Goal: Find specific page/section: Find specific page/section

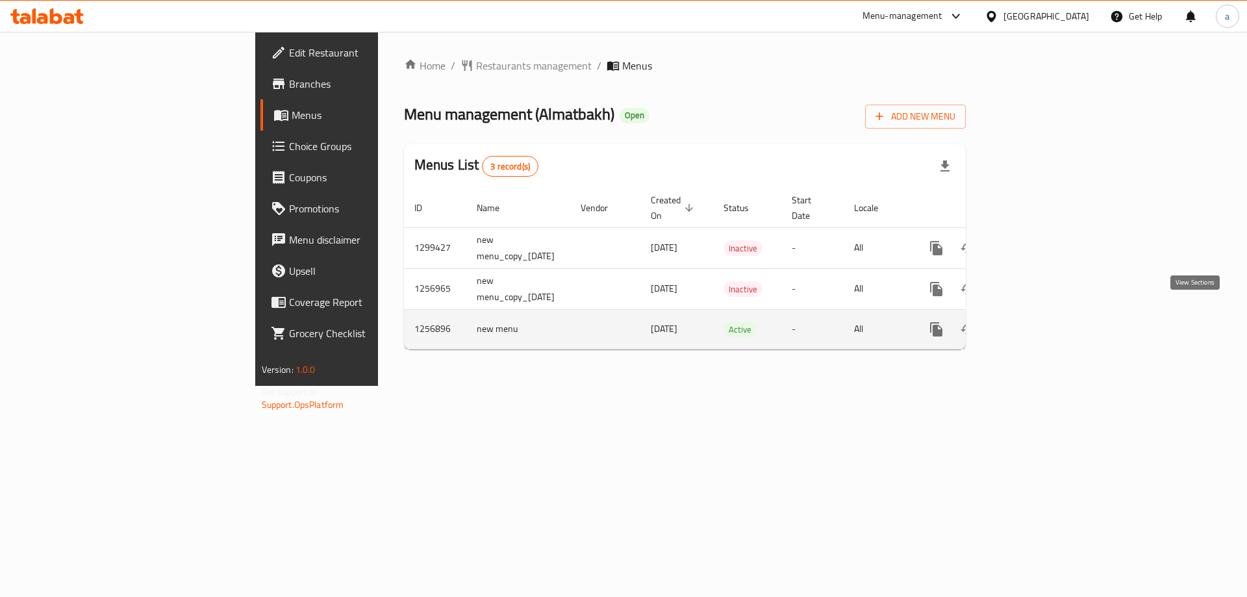
click at [1038, 322] on icon "enhanced table" at bounding box center [1031, 330] width 16 height 16
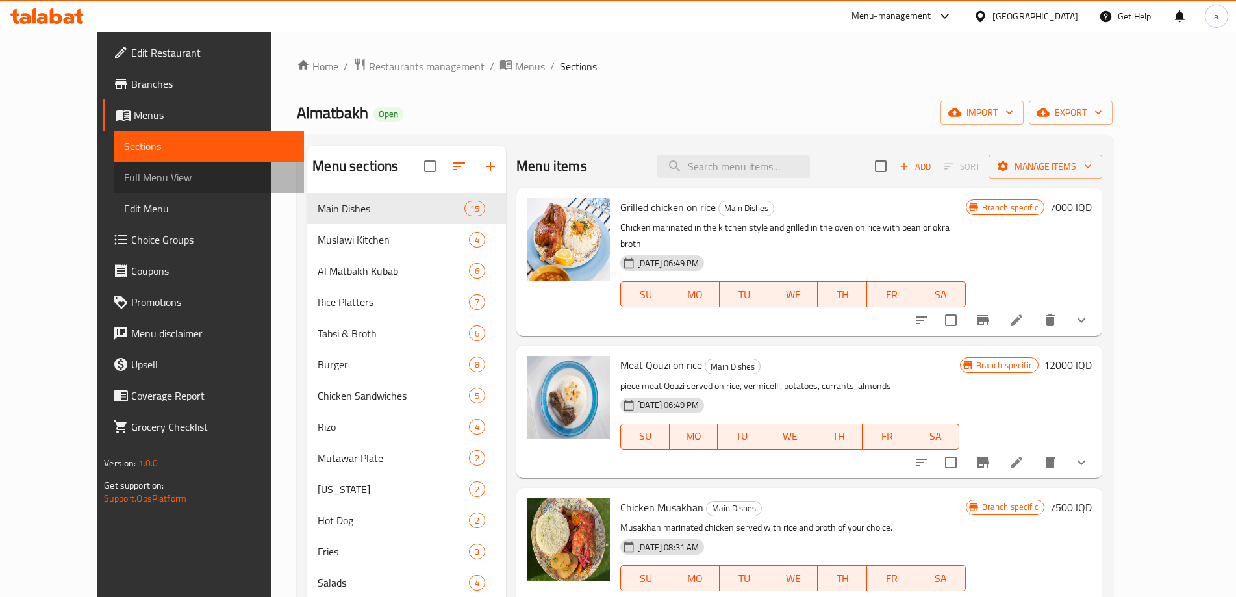
click at [124, 173] on span "Full Menu View" at bounding box center [209, 178] width 170 height 16
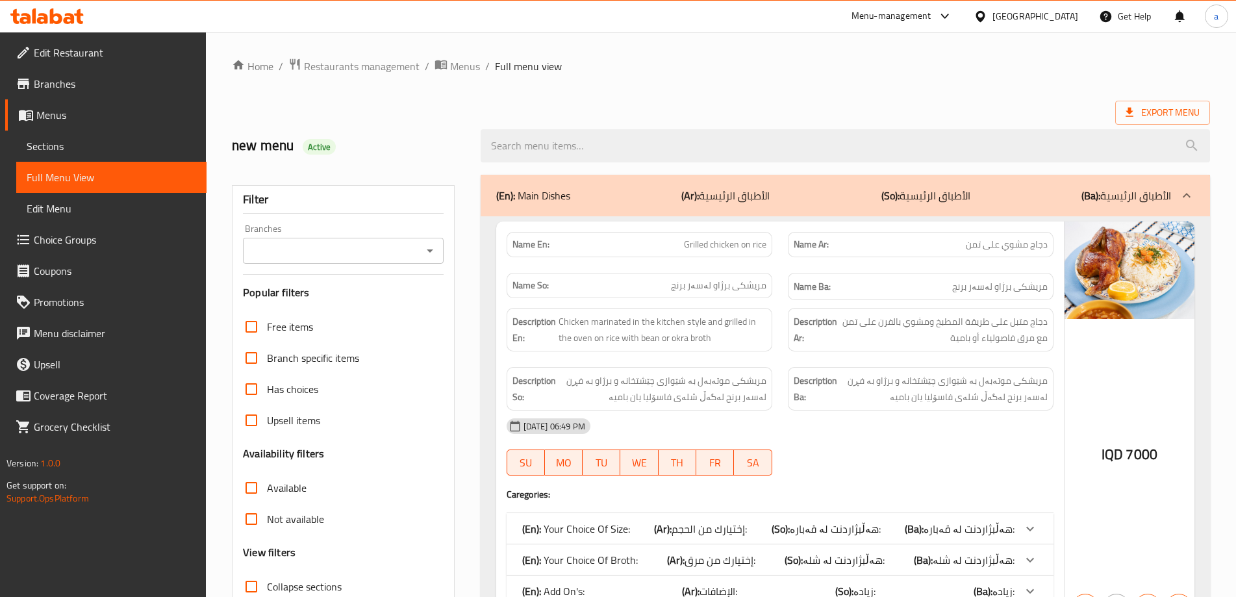
click at [430, 246] on icon "Open" at bounding box center [430, 251] width 16 height 16
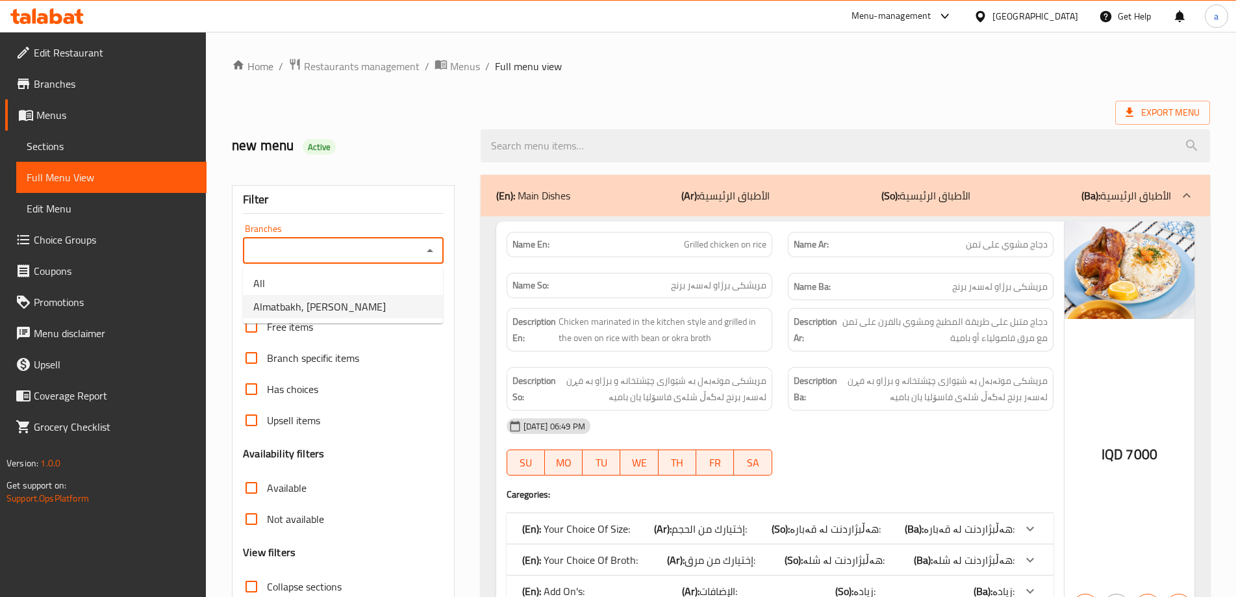
click at [405, 297] on li "Almatbakh, [PERSON_NAME]" at bounding box center [343, 306] width 200 height 23
type input "Almatbakh, [PERSON_NAME]"
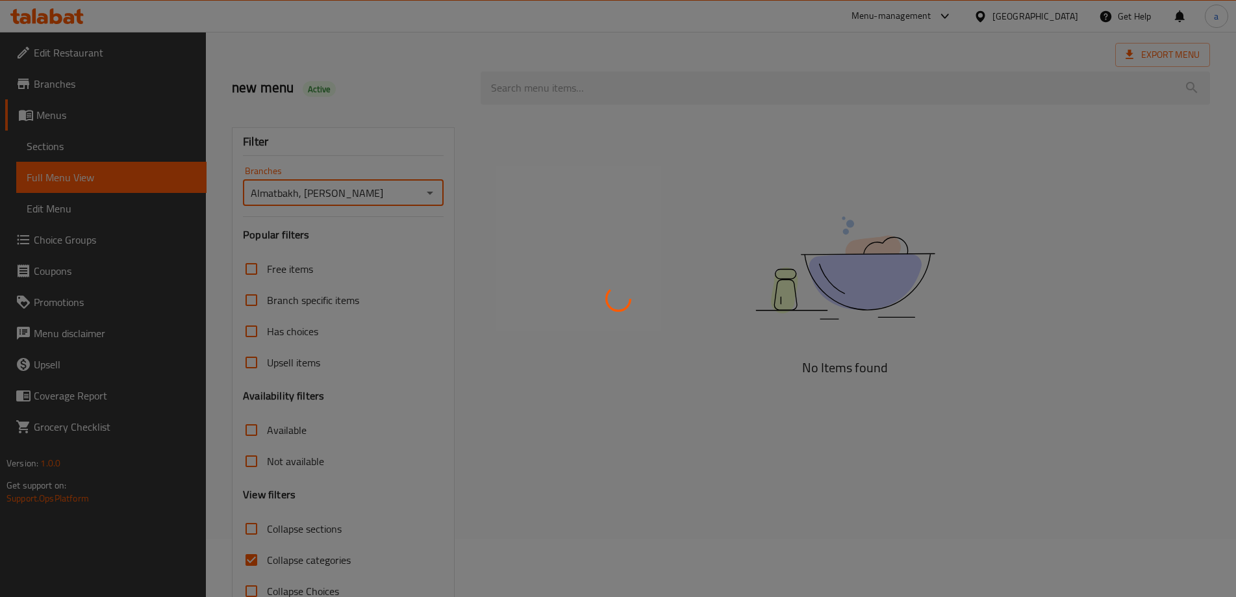
scroll to position [94, 0]
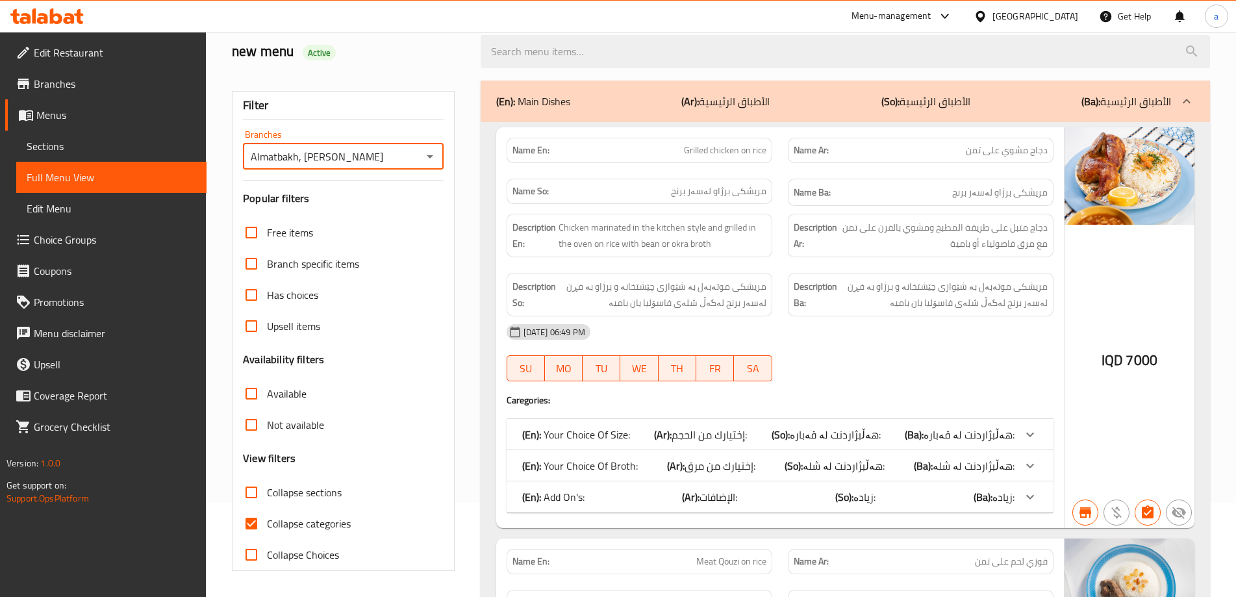
click at [305, 500] on span "Collapse sections" at bounding box center [304, 493] width 75 height 16
click at [267, 501] on input "Collapse sections" at bounding box center [251, 492] width 31 height 31
checkbox input "true"
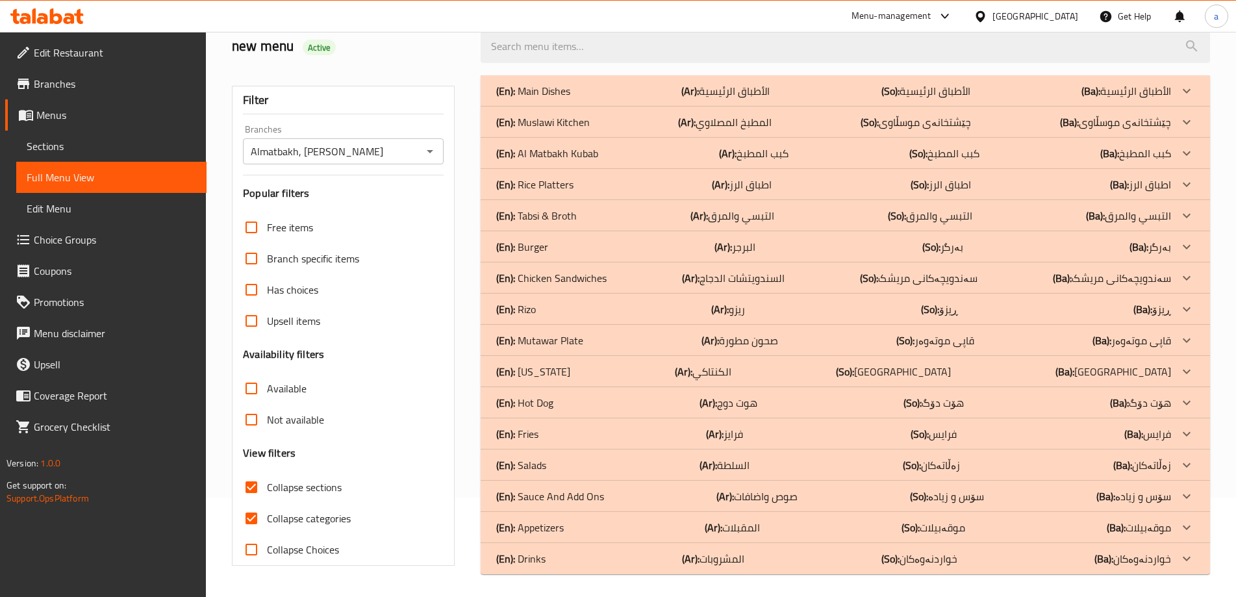
scroll to position [103, 0]
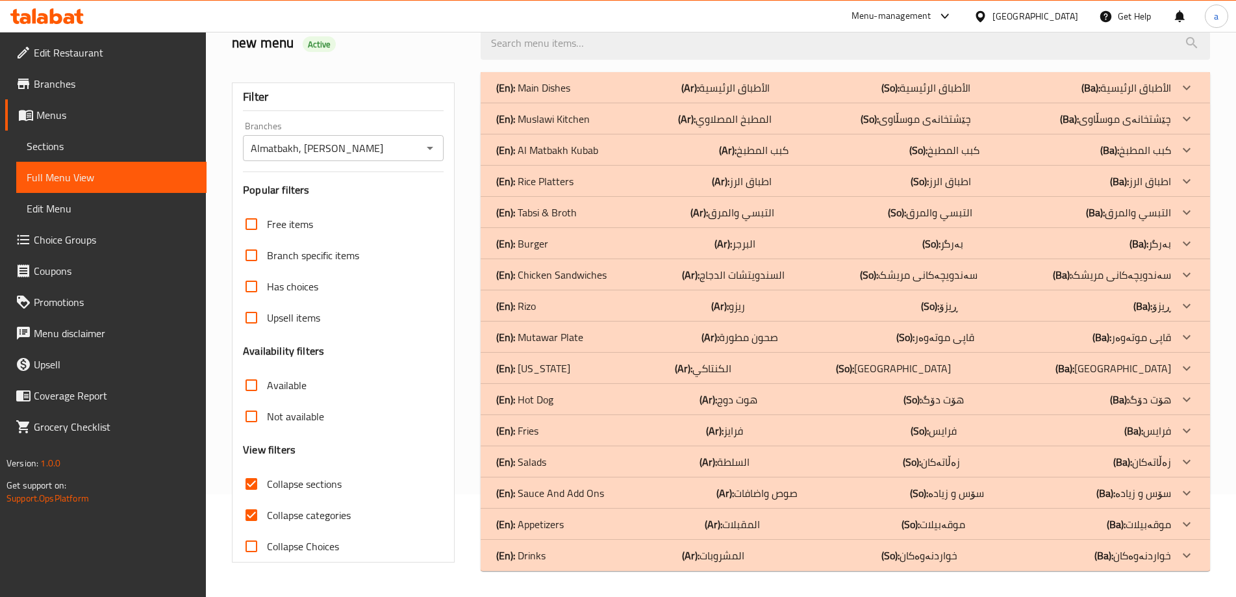
click at [613, 497] on div "(En): Sauce And Add Ons (Ar): صوص واضافات (So): سۆس و زیادە (Ba): سۆس و زیادە" at bounding box center [833, 493] width 675 height 16
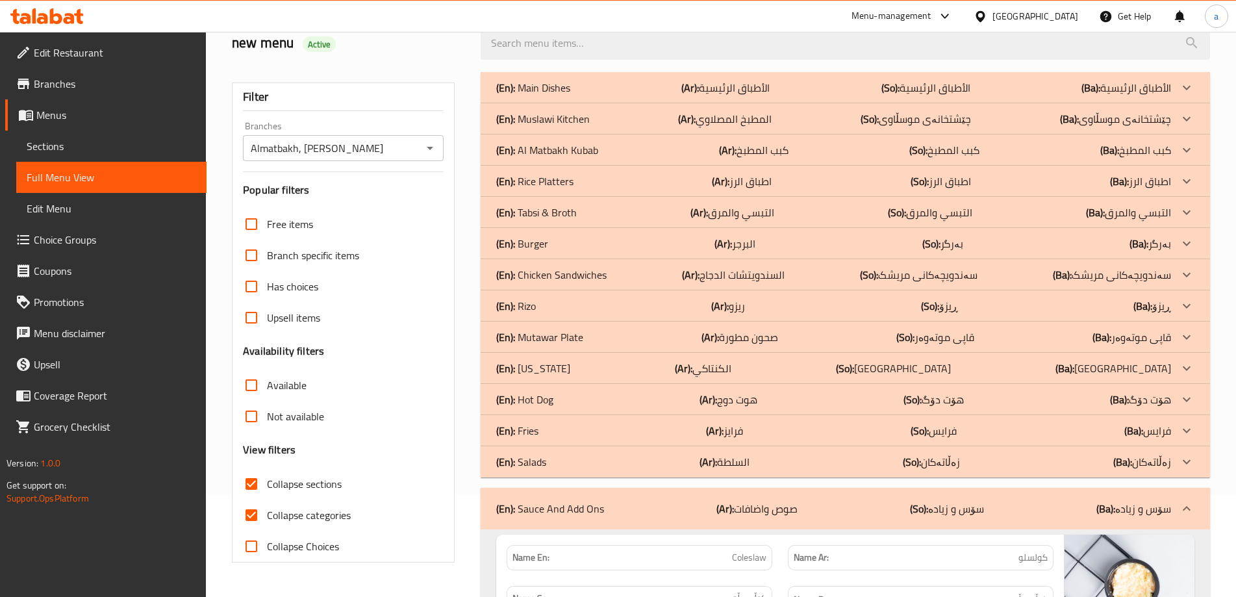
click at [555, 436] on div "(En): [PERSON_NAME] (Ar): [PERSON_NAME] (So): [PERSON_NAME] (Ba): [PERSON_NAME]" at bounding box center [833, 431] width 675 height 16
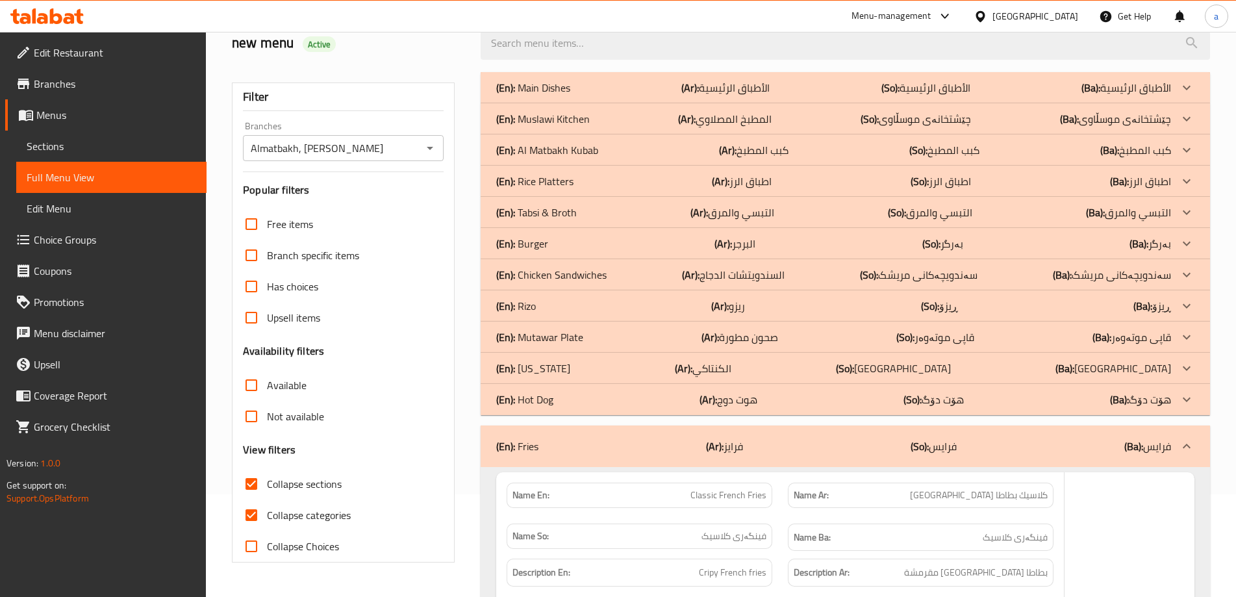
click at [557, 366] on p "(En): [US_STATE]" at bounding box center [533, 369] width 74 height 16
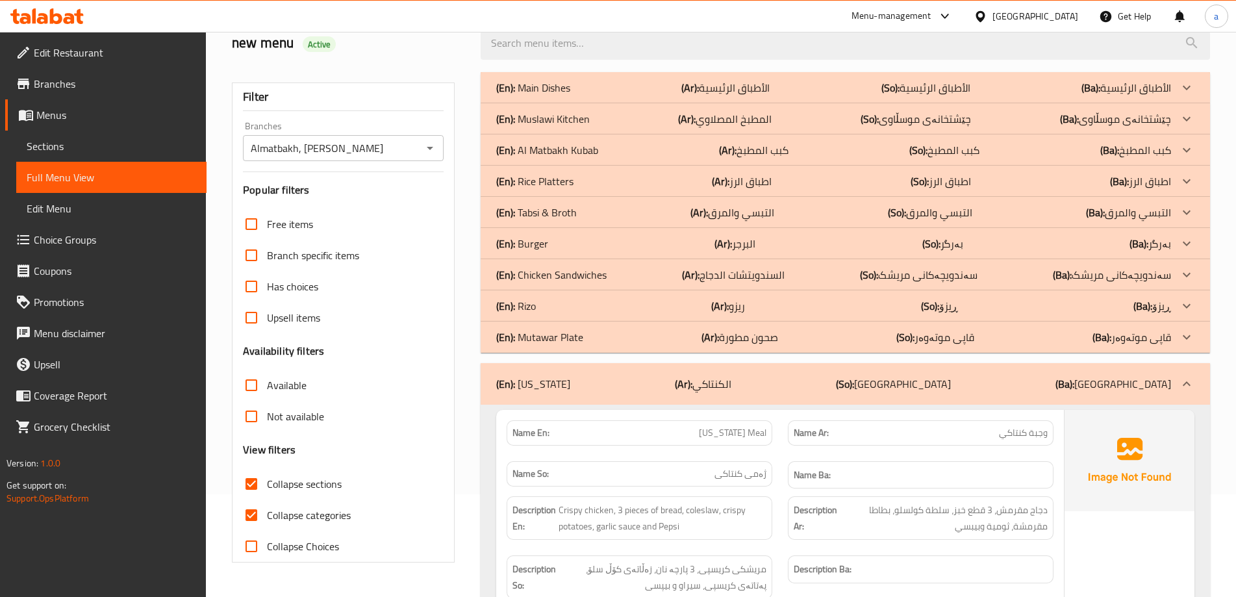
click at [550, 306] on div "(En): [PERSON_NAME] (Ar): ريزو (So): ڕیزۆ (Ba): ڕیزۆ" at bounding box center [833, 306] width 675 height 16
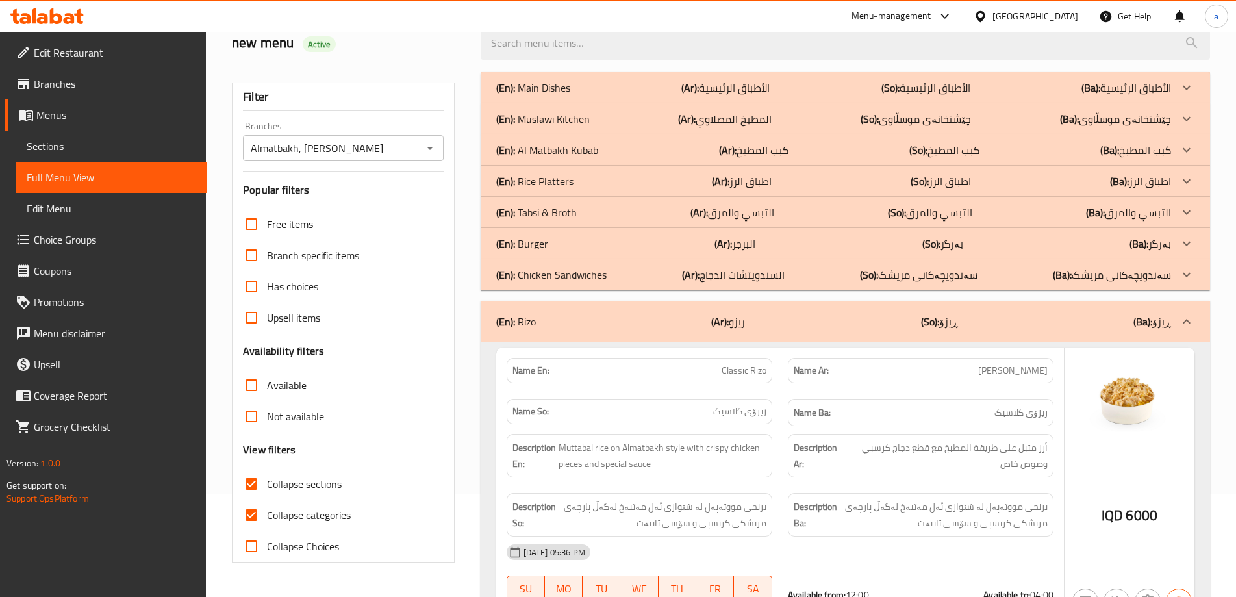
click at [552, 249] on div "(En): Burger (Ar): البرجر (So): بەرگر (Ba): بەرگر" at bounding box center [833, 244] width 675 height 16
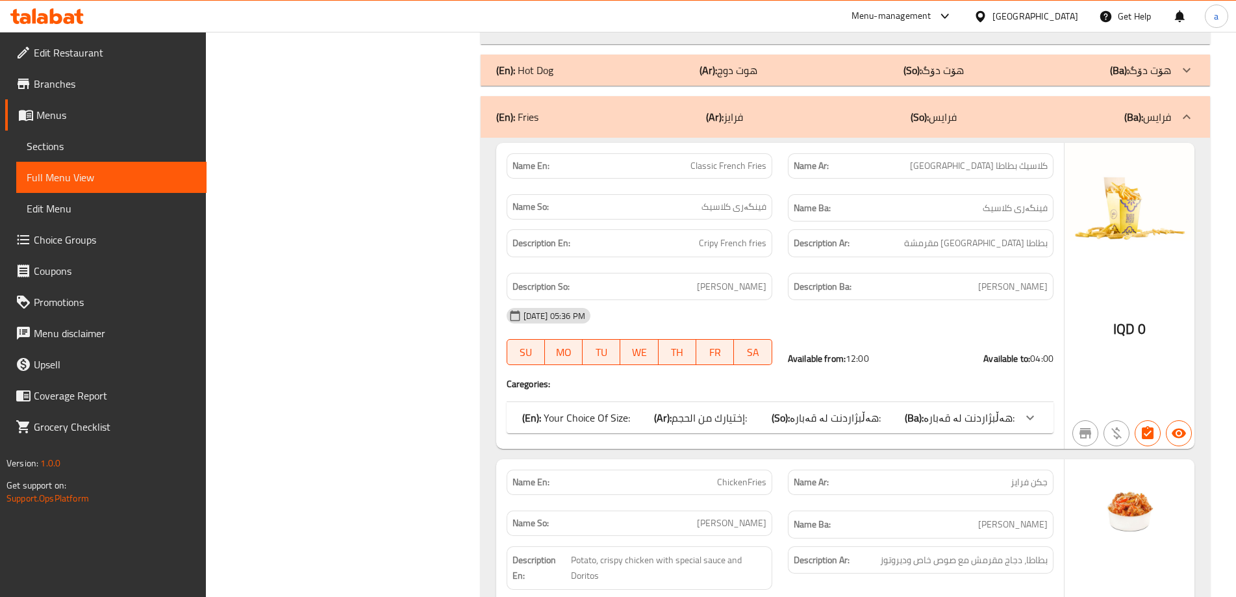
scroll to position [5293, 0]
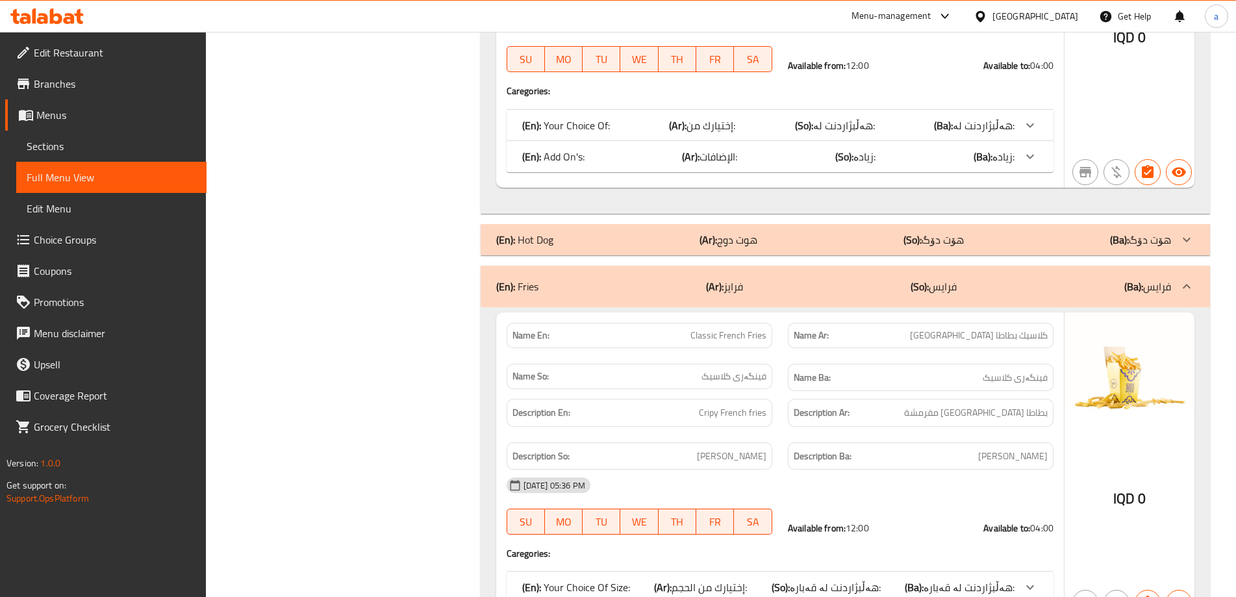
click at [1069, 234] on div "(En): Hot Dog (Ar): هوت دوج (So): هۆت دۆگ (Ba): هۆت دۆگ" at bounding box center [833, 240] width 675 height 16
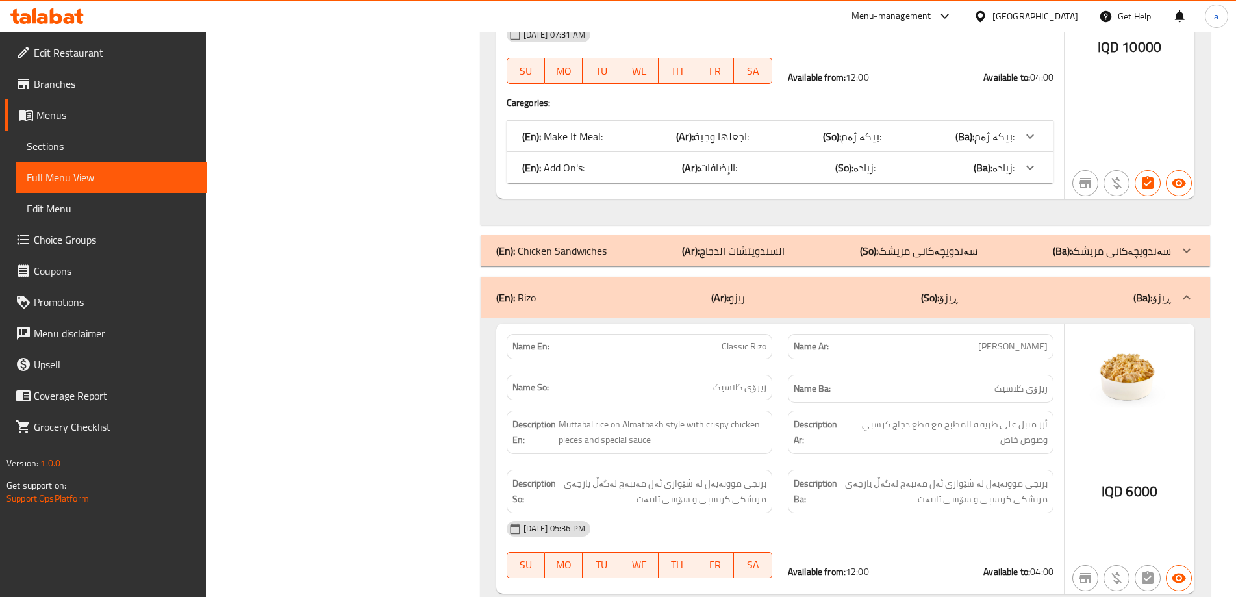
scroll to position [3194, 0]
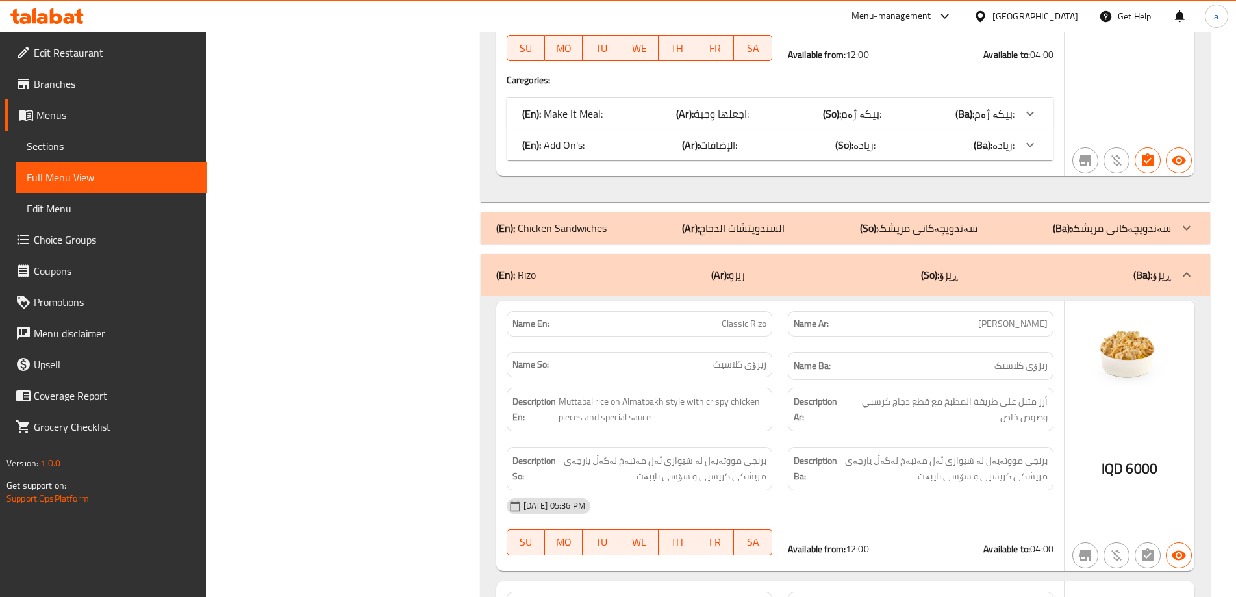
click at [1184, 220] on icon at bounding box center [1187, 228] width 16 height 16
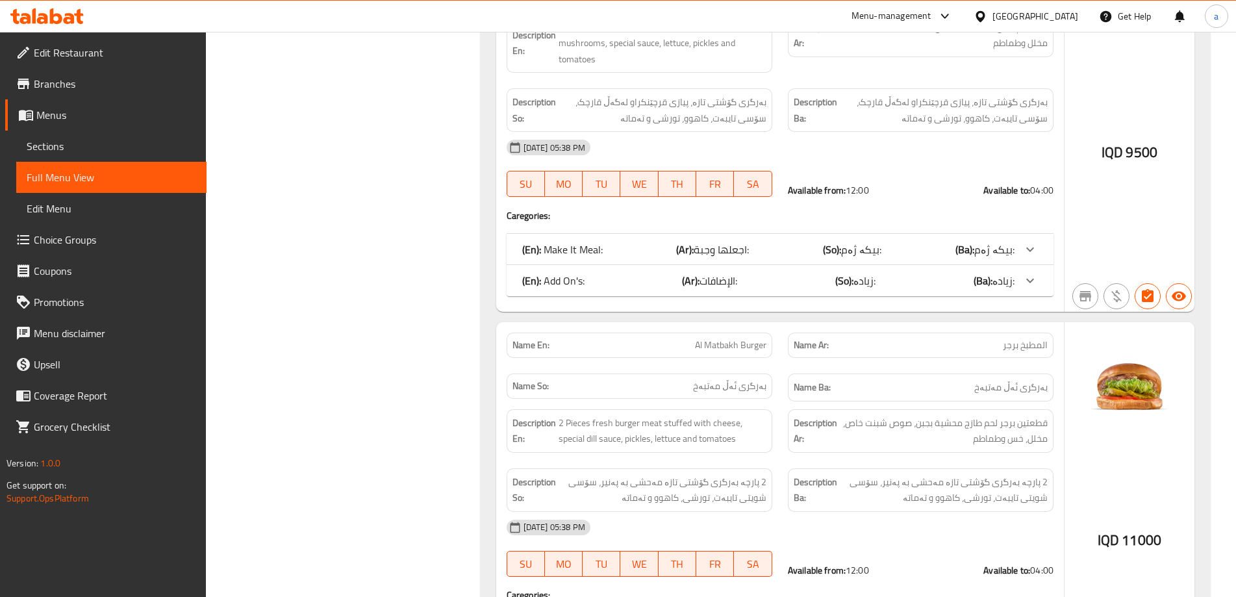
scroll to position [0, 0]
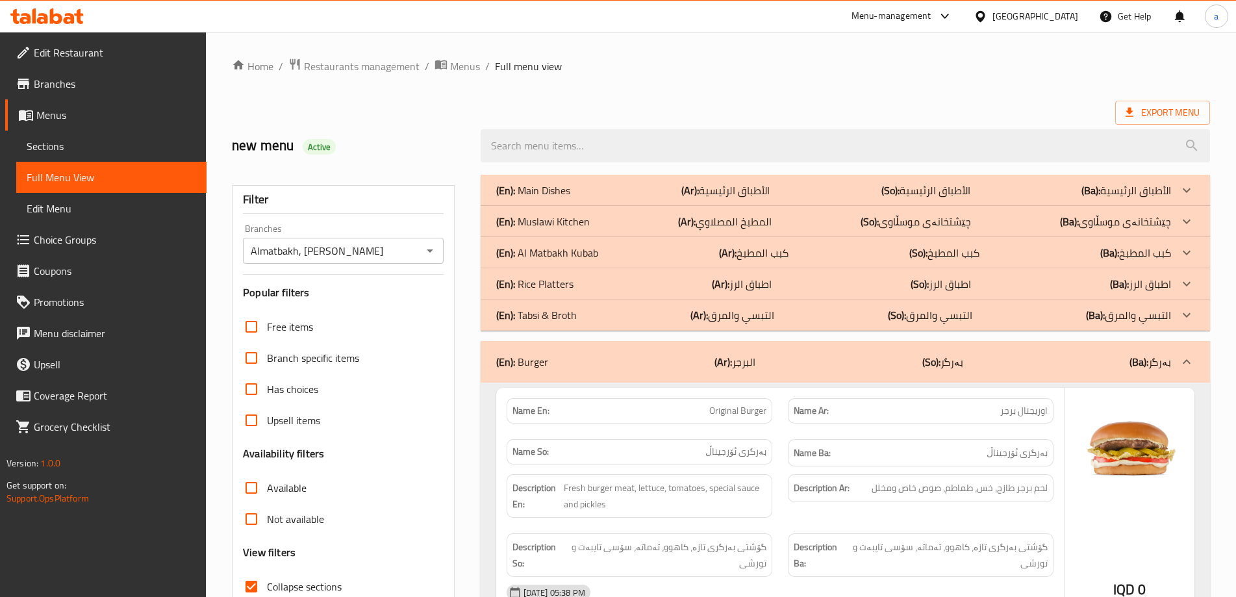
click at [1008, 186] on div "(En): Main Dishes (Ar): الأطباق الرئيسية (So): الأطباق الرئيسية (Ba): الأطباق ا…" at bounding box center [833, 191] width 675 height 16
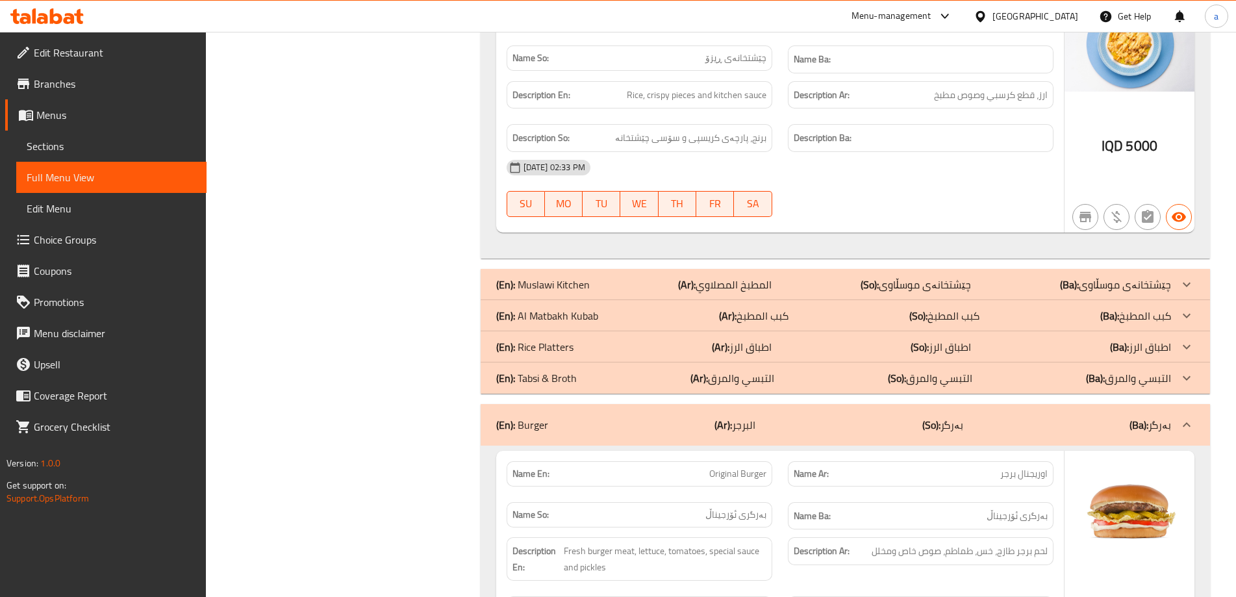
scroll to position [4938, 0]
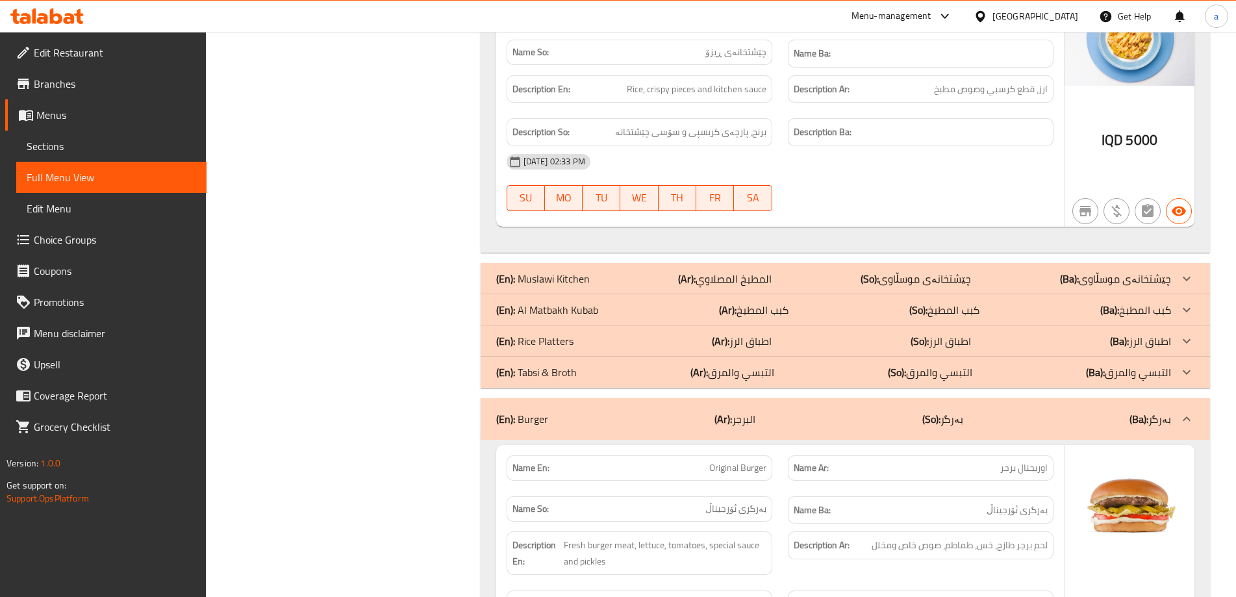
click at [1112, 281] on p "(Ba): چێشتخانەی موسڵاوی" at bounding box center [1115, 279] width 111 height 16
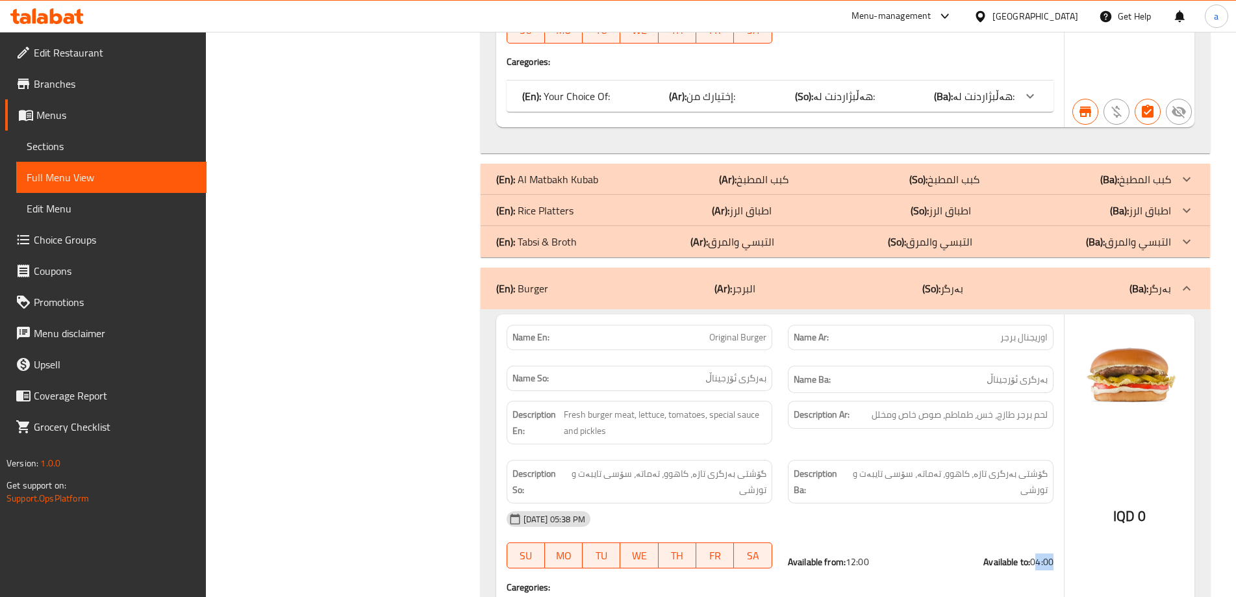
scroll to position [6462, 0]
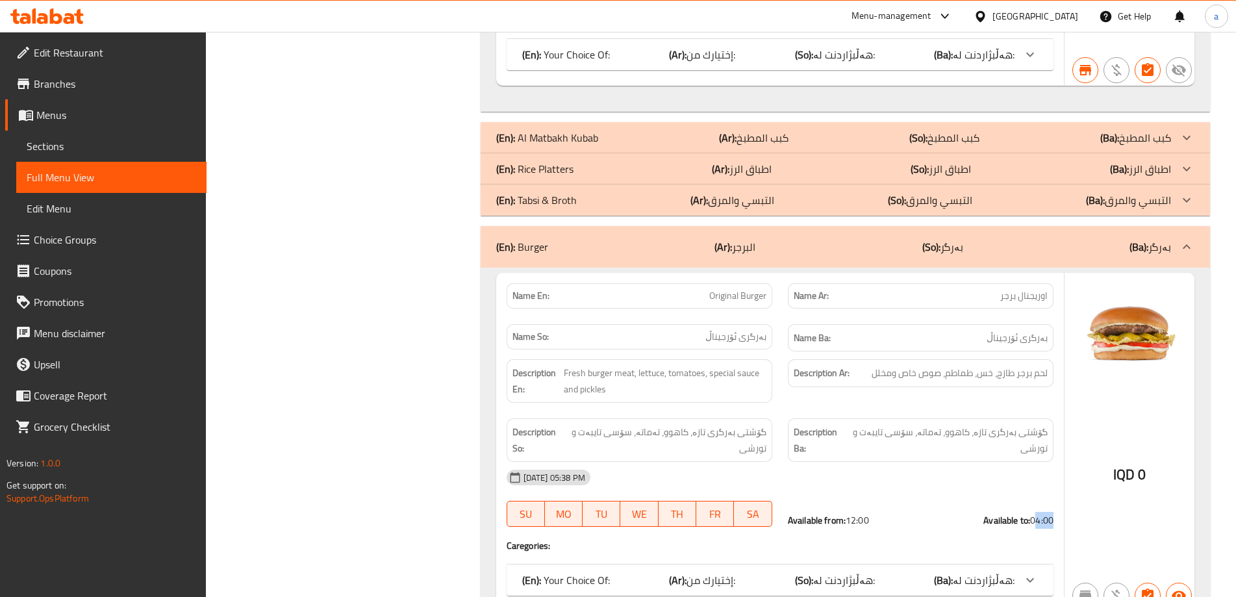
click at [999, 138] on div "(En): Al Matbakh Kubab (Ar): كبب المطبخ (So): كبب المطبخ (Ba): كبب المطبخ" at bounding box center [833, 138] width 675 height 16
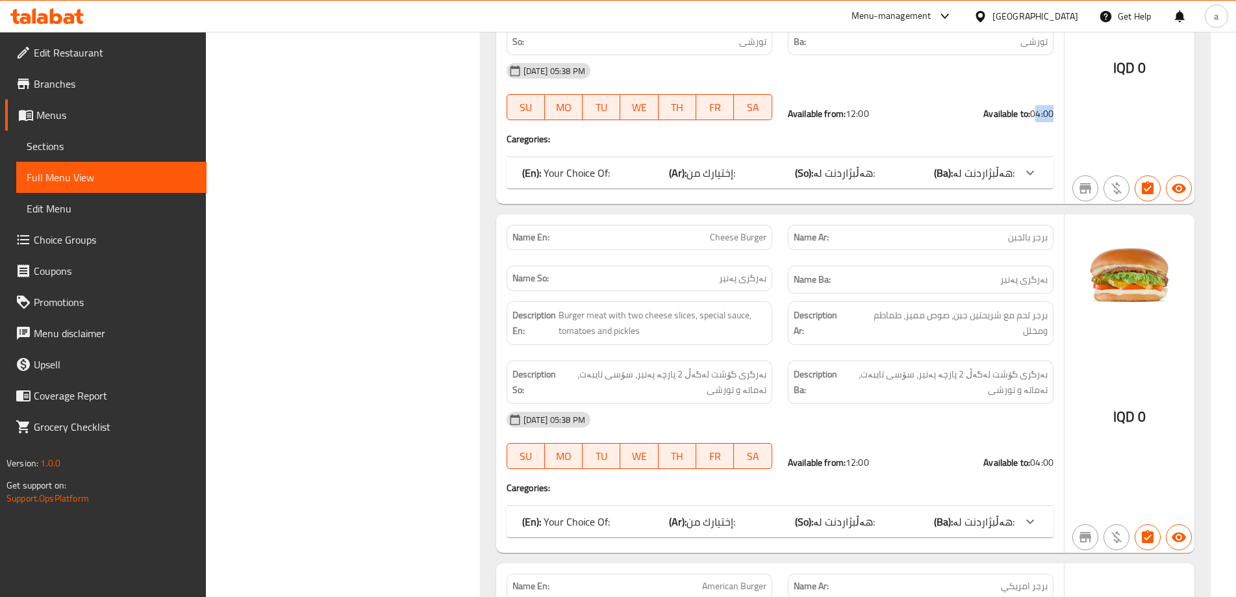
scroll to position [8175, 0]
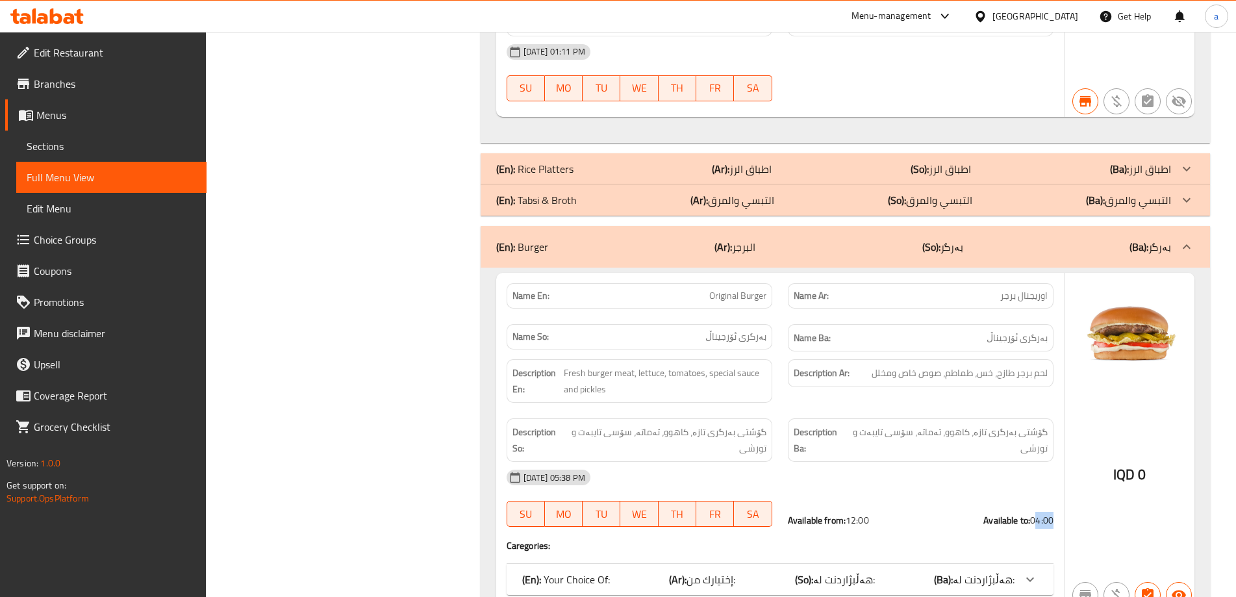
click at [1027, 168] on div "(En): Rice Platters (Ar): اطباق الرز (So): اطباق الرز (Ba): اطباق الرز" at bounding box center [833, 169] width 675 height 16
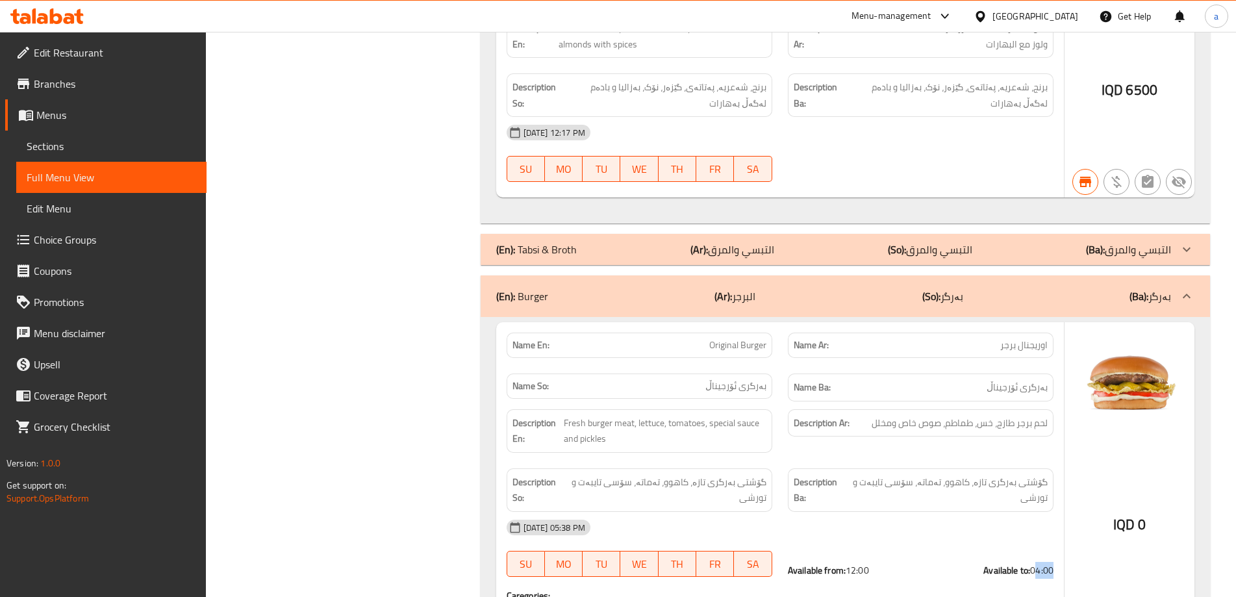
scroll to position [10077, 0]
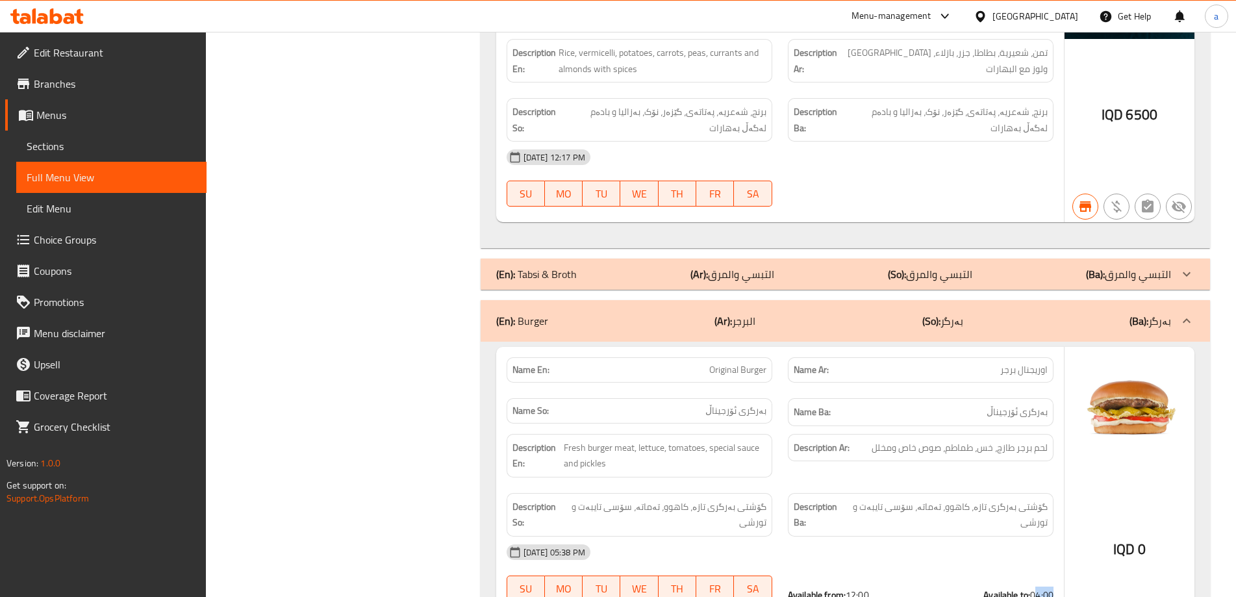
click at [1046, 274] on div "(En): Tabsi & Broth (Ar): التبسي والمرق (So): التبسي والمرق (Ba): التبسي والمرق" at bounding box center [833, 274] width 675 height 16
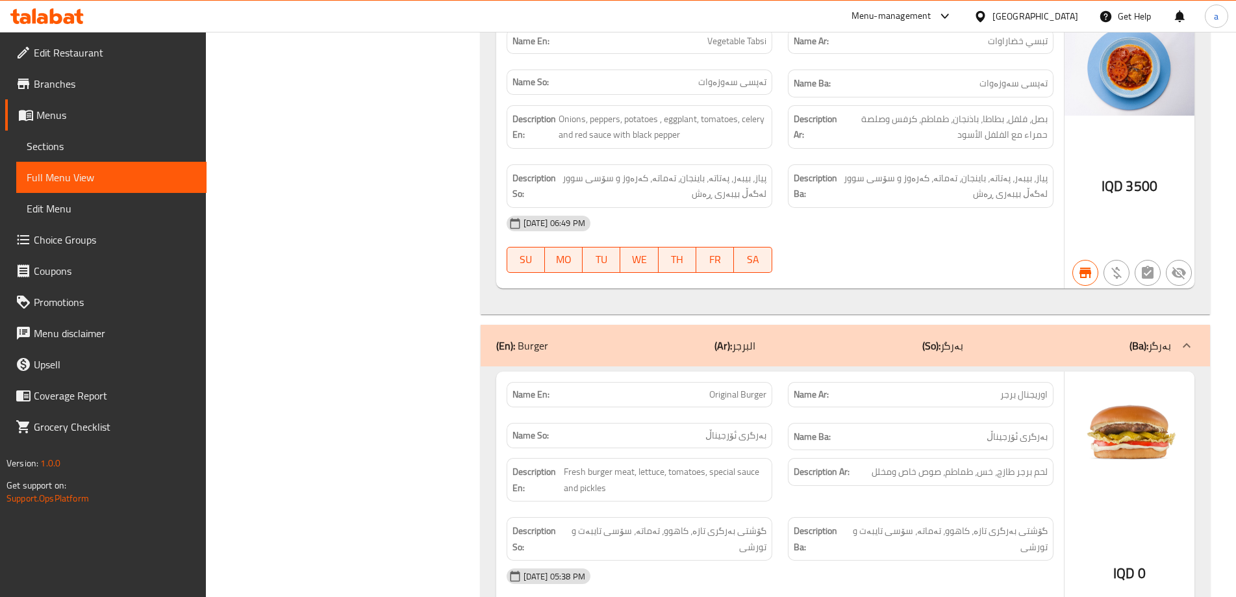
scroll to position [11826, 0]
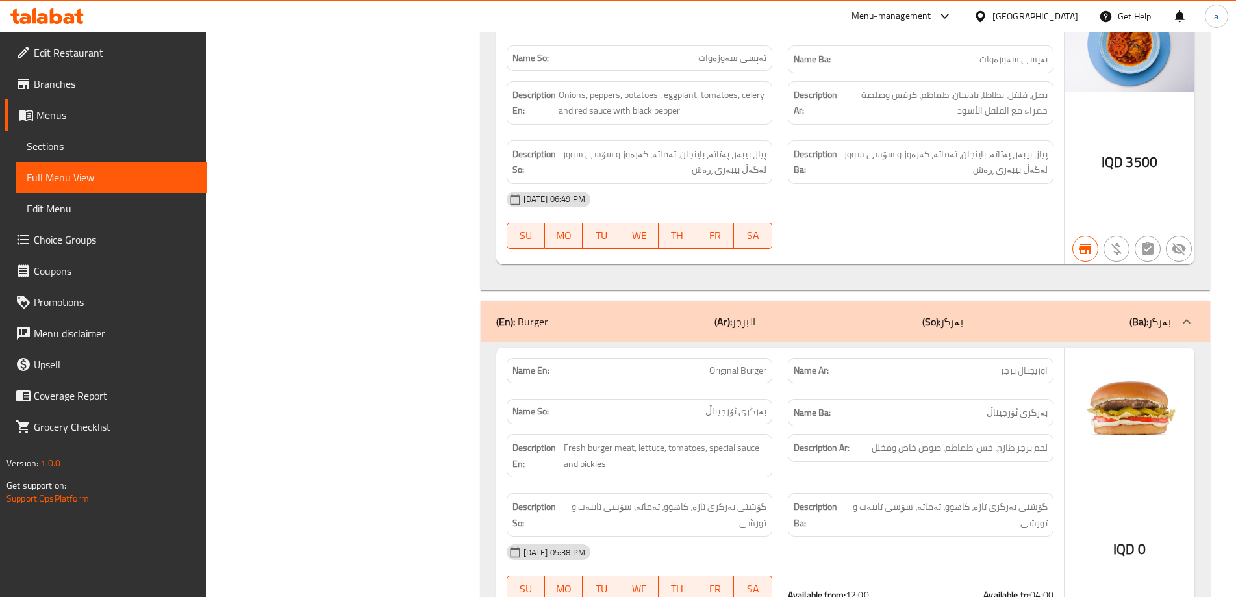
click at [1236, 305] on div "Home / Restaurants management / Menus / Full menu view Export Menu new menu Act…" at bounding box center [721, 58] width 1030 height 23705
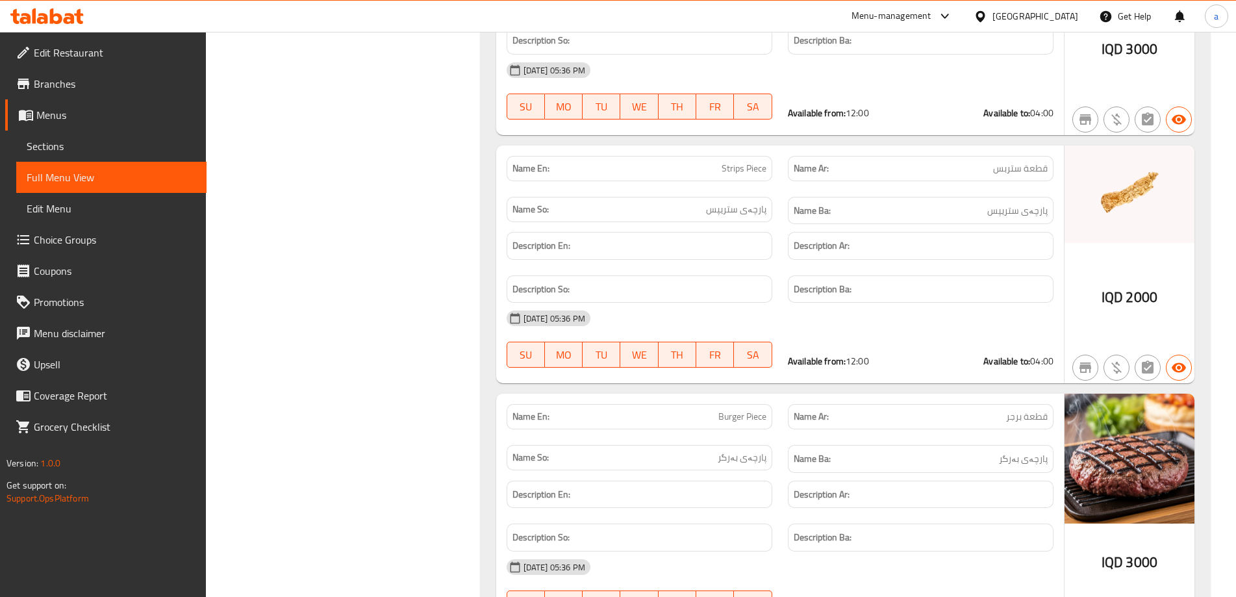
scroll to position [23140, 0]
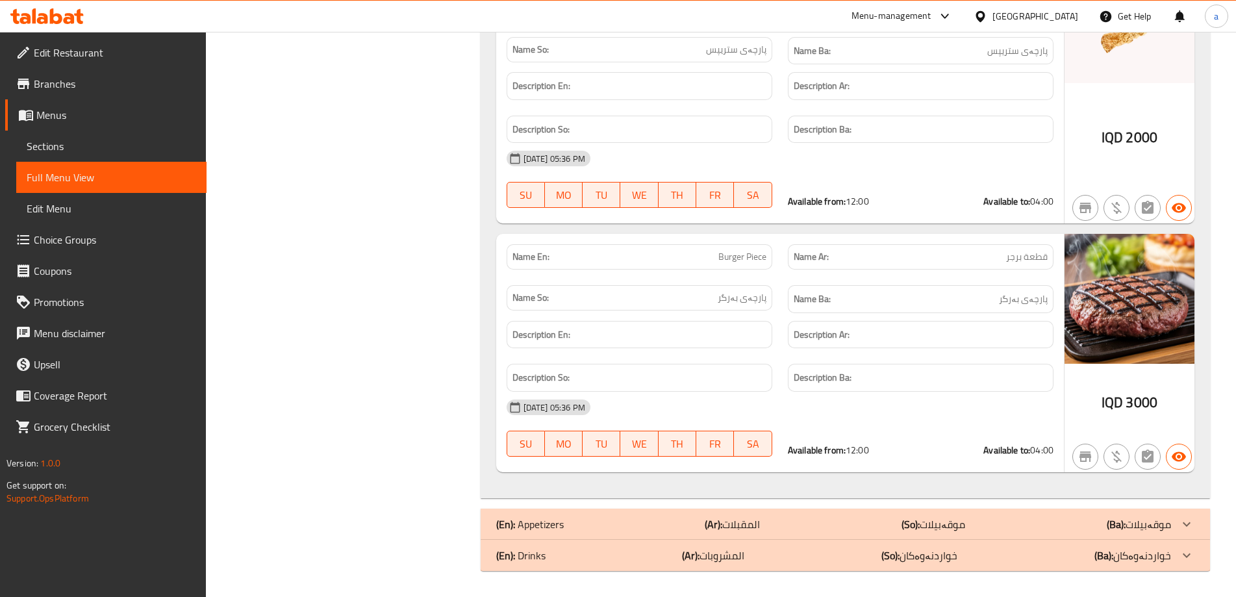
click at [1070, 552] on div "(En): Drinks (Ar): المشروبات (So): خواردنەوەکان (Ba): خواردنەوەکان" at bounding box center [833, 556] width 675 height 16
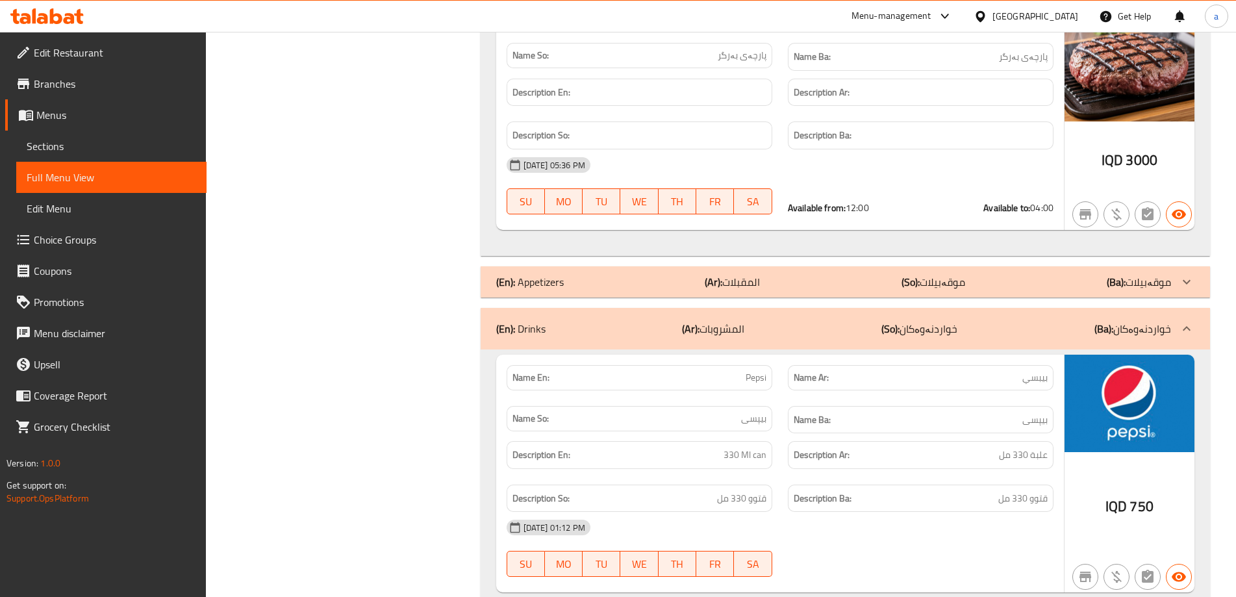
scroll to position [23486, 0]
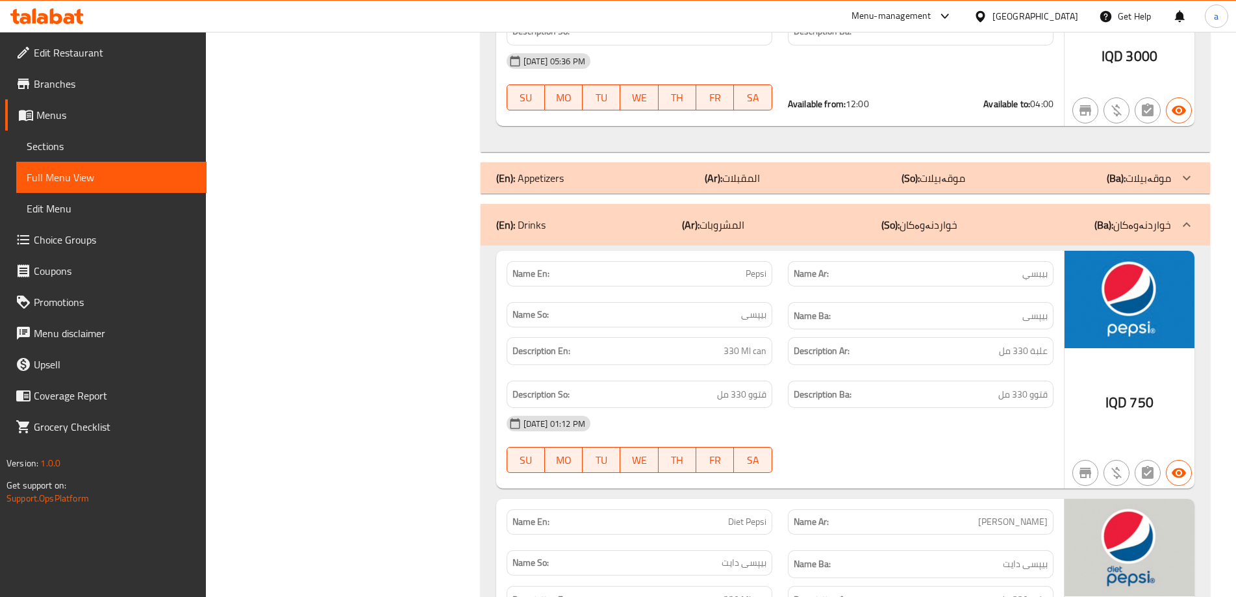
click at [1012, 186] on div "(En): Appetizers (Ar): المقبلات (So): موقەبیلات (Ba): موقەبیلات" at bounding box center [846, 177] width 730 height 31
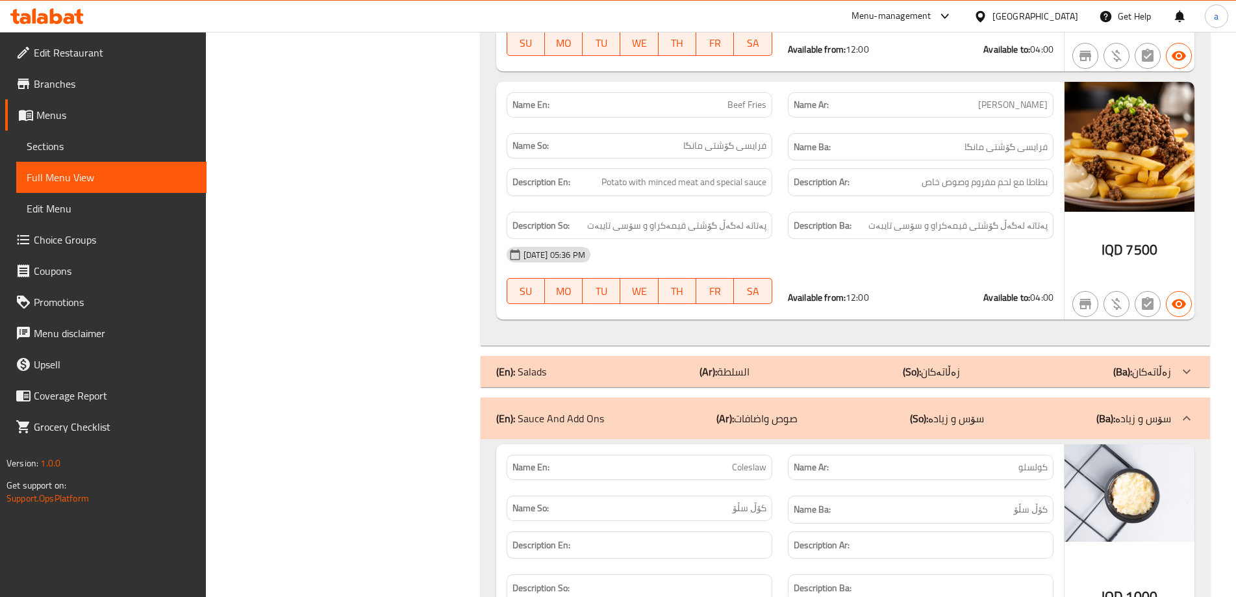
scroll to position [20487, 0]
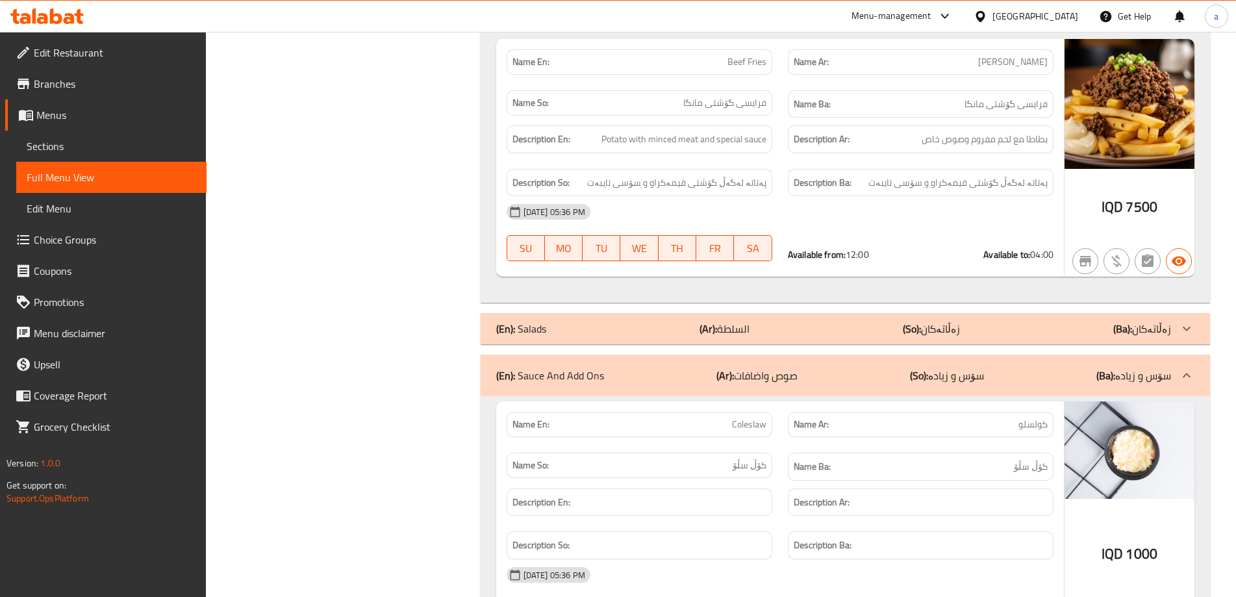
click at [910, 335] on b "(So):" at bounding box center [912, 328] width 18 height 19
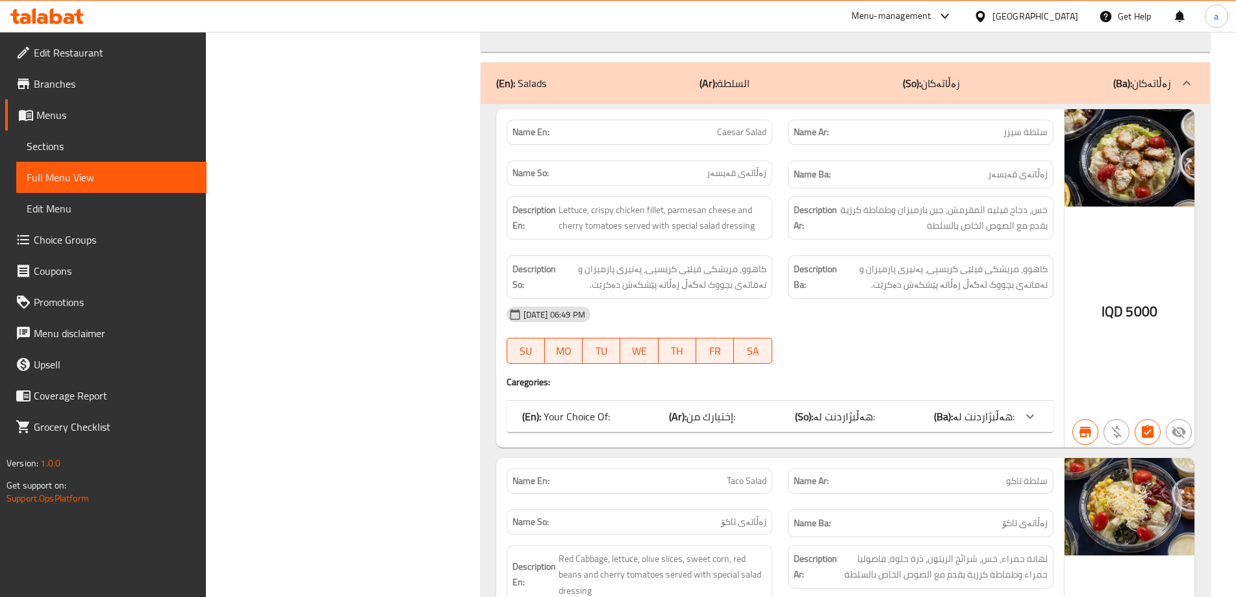
scroll to position [20747, 0]
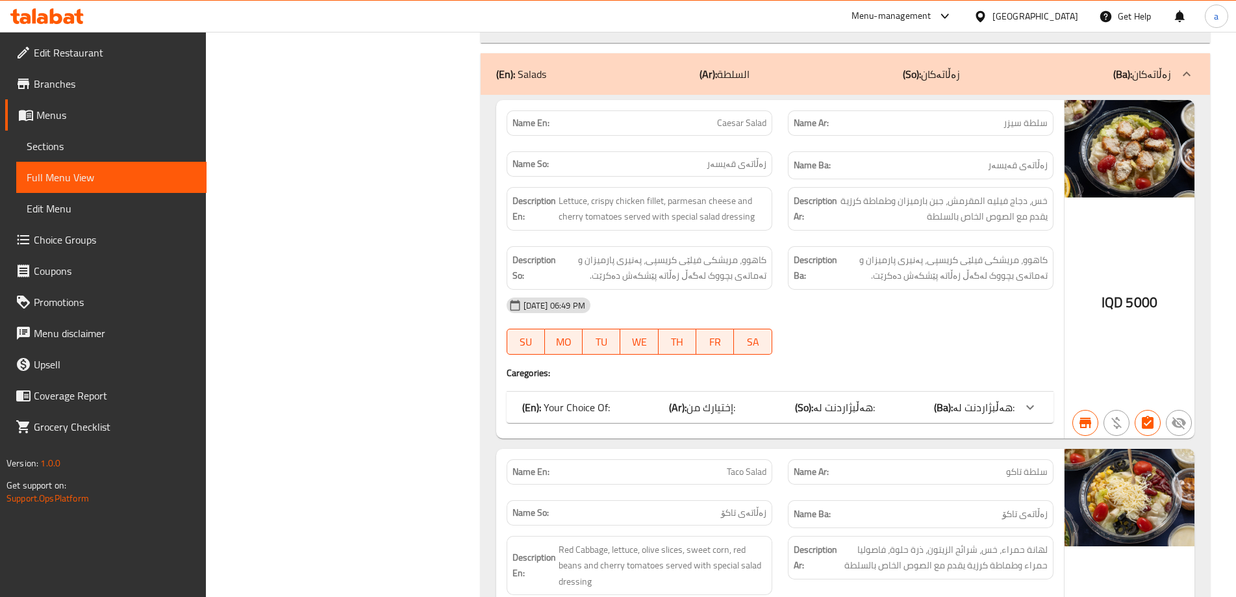
click at [62, 18] on icon at bounding box center [56, 16] width 12 height 16
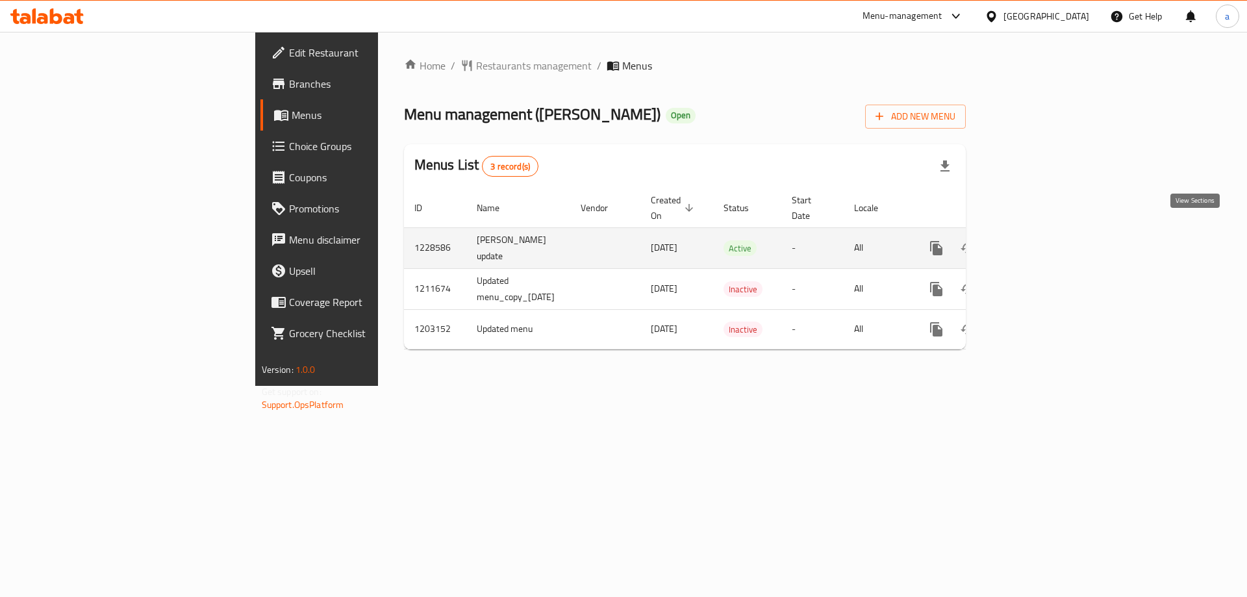
click at [1038, 240] on icon "enhanced table" at bounding box center [1031, 248] width 16 height 16
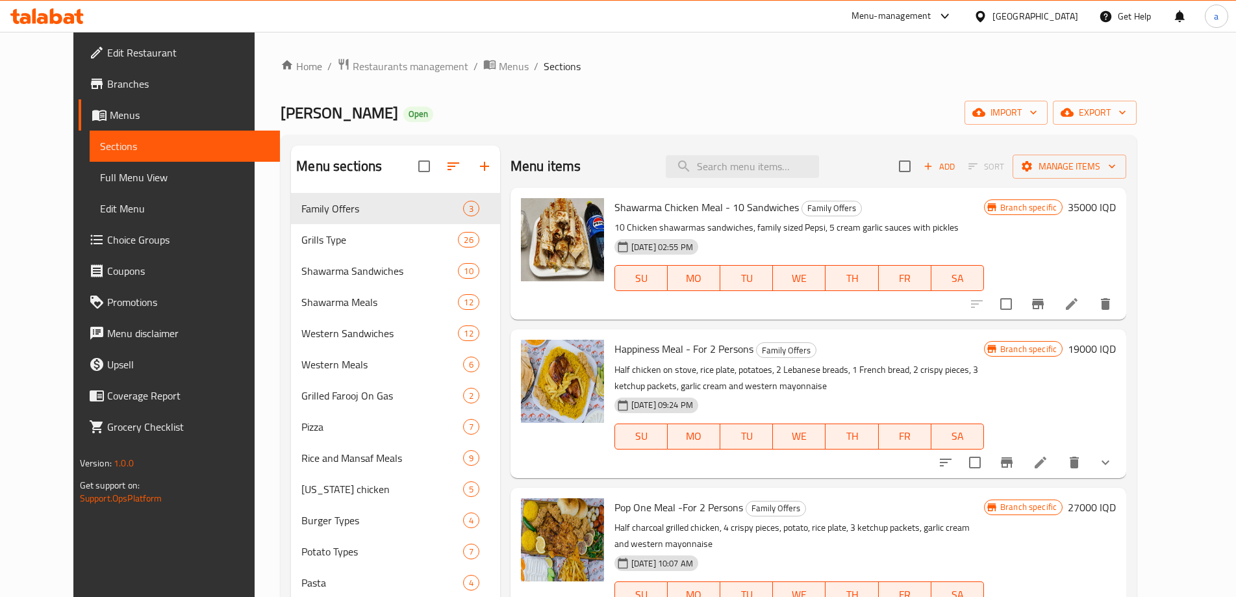
click at [106, 178] on span "Full Menu View" at bounding box center [185, 178] width 170 height 16
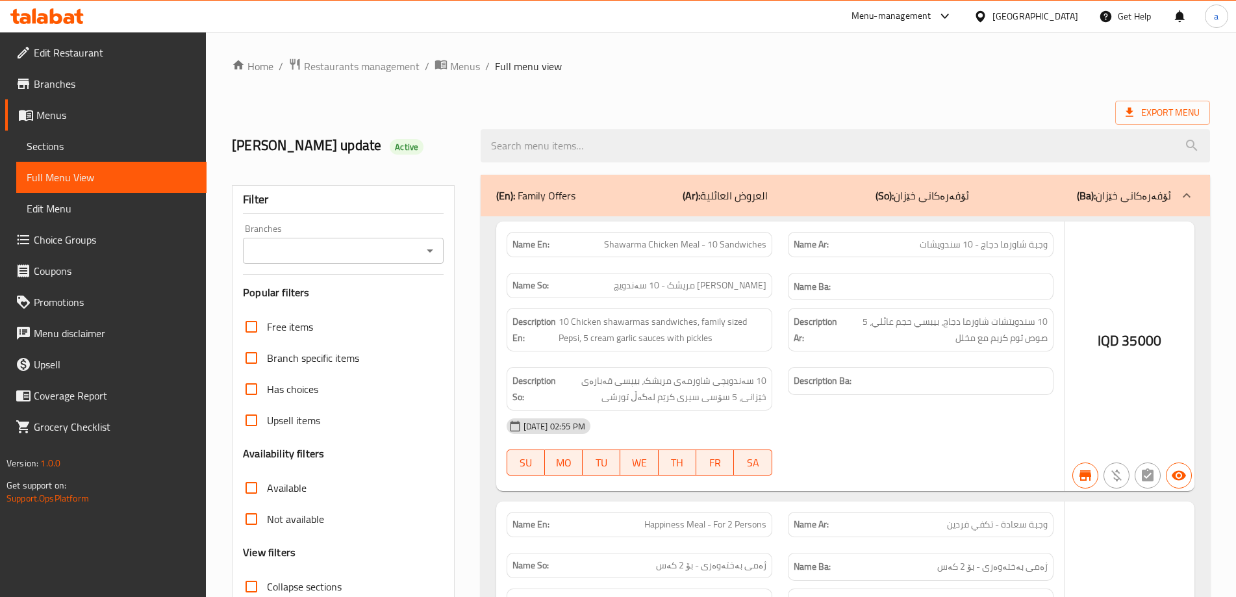
click at [435, 255] on icon "Open" at bounding box center [430, 251] width 16 height 16
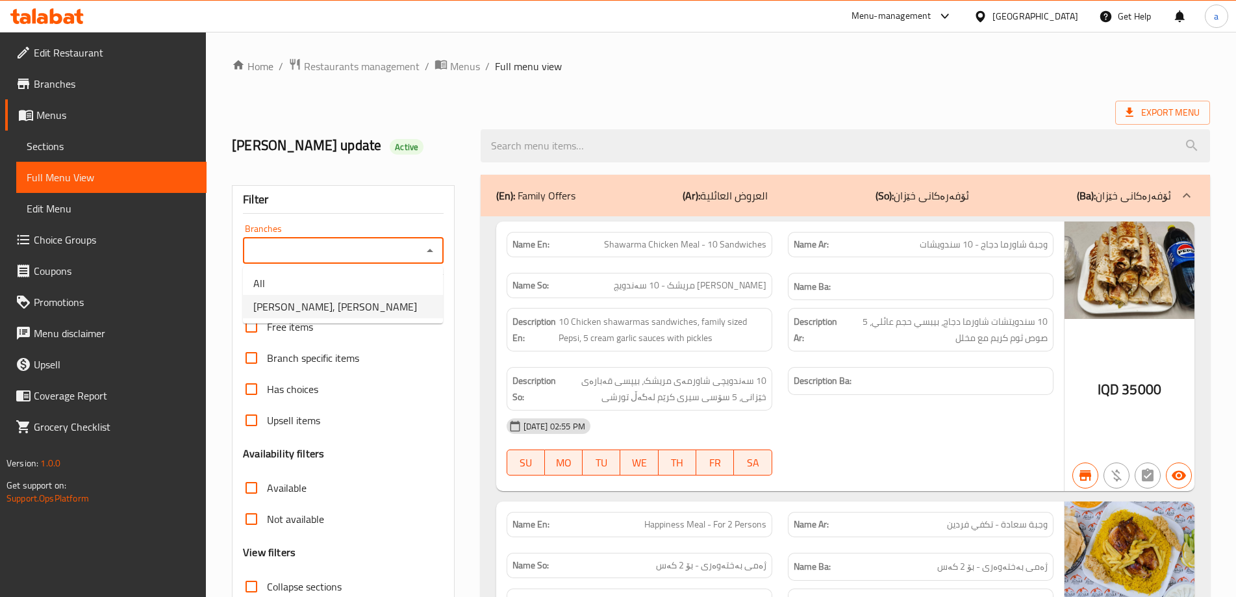
click at [408, 296] on li "Dhaif Almukhtar, Bakhtiary" at bounding box center [343, 306] width 200 height 23
type input "Dhaif Almukhtar, Bakhtiary"
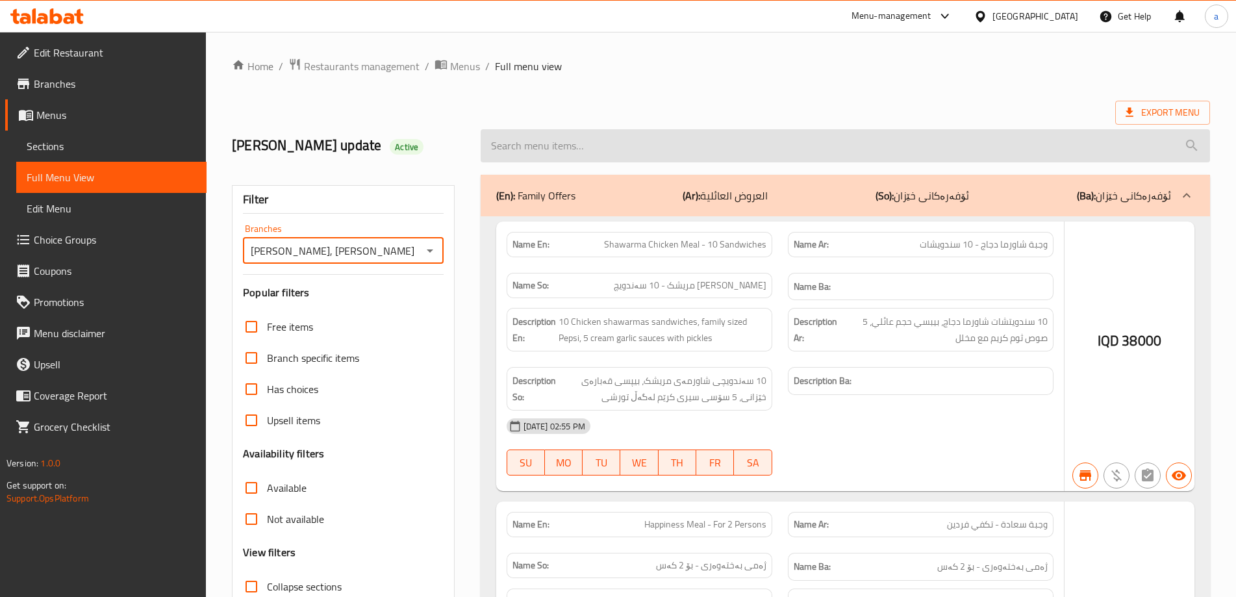
click at [551, 149] on input "search" at bounding box center [846, 145] width 730 height 33
click at [547, 143] on input "search" at bounding box center [846, 145] width 730 height 33
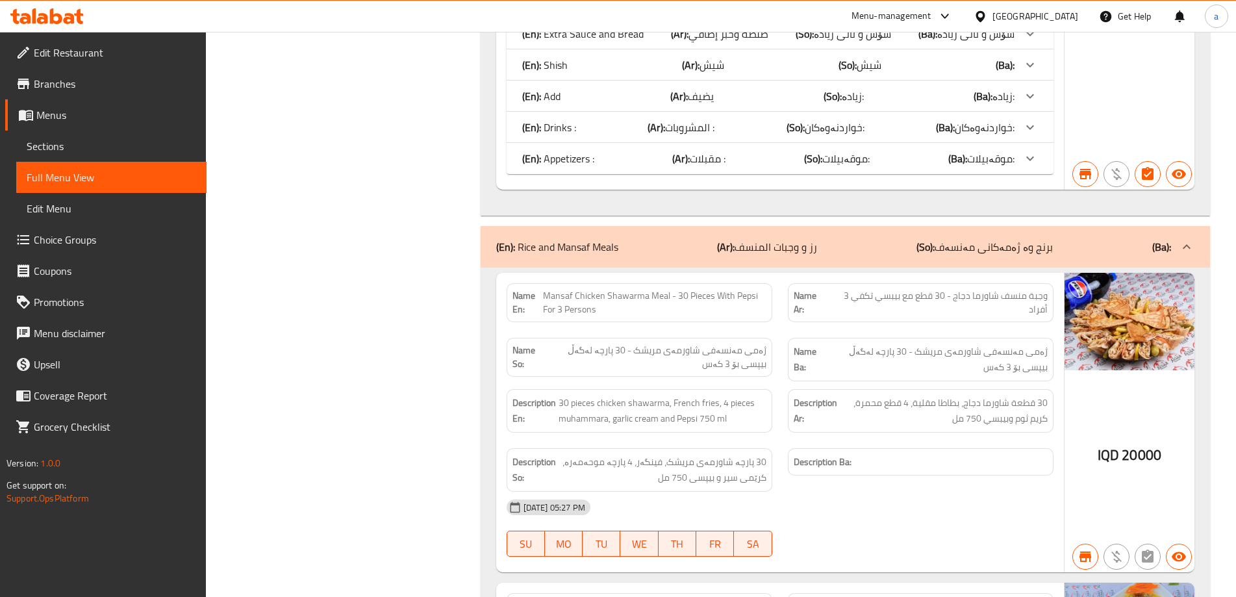
scroll to position [5163, 0]
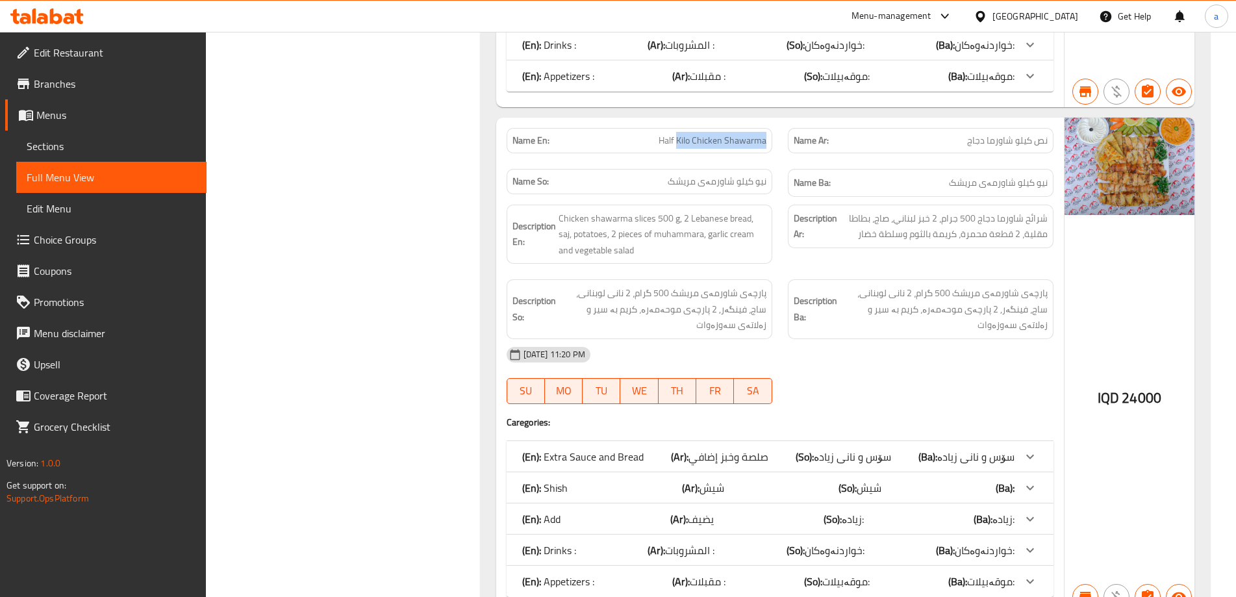
drag, startPoint x: 678, startPoint y: 138, endPoint x: 767, endPoint y: 142, distance: 89.1
click at [767, 142] on div "Name En: Half Kilo Chicken Shawarma" at bounding box center [640, 140] width 266 height 25
copy span "Kilo Chicken Shawarma"
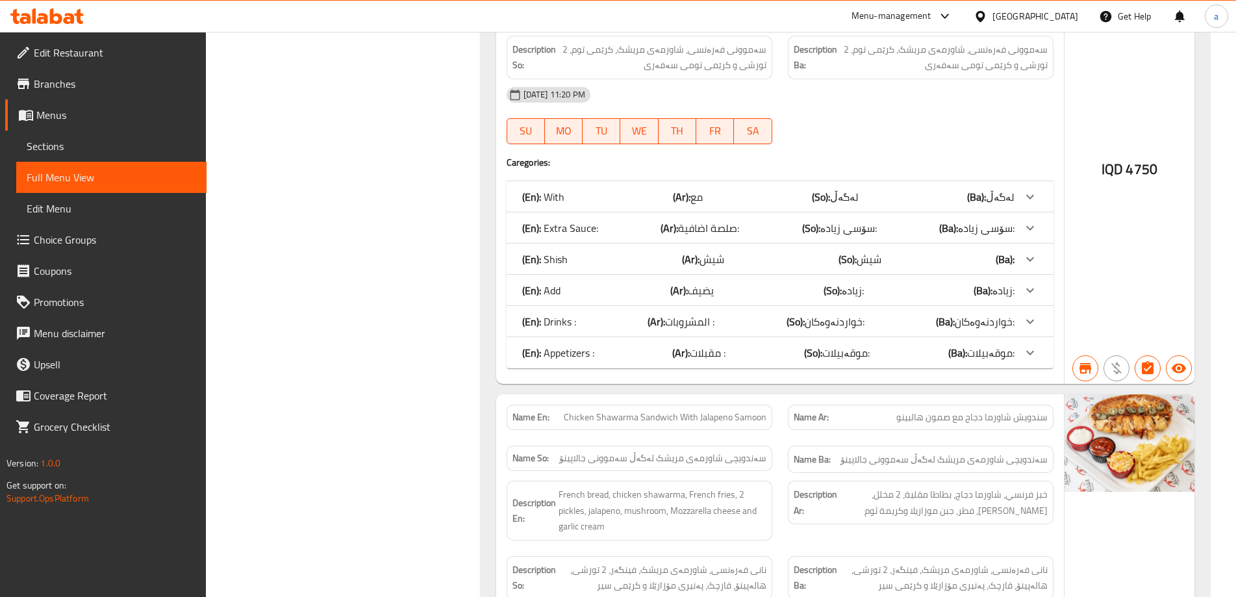
scroll to position [0, 0]
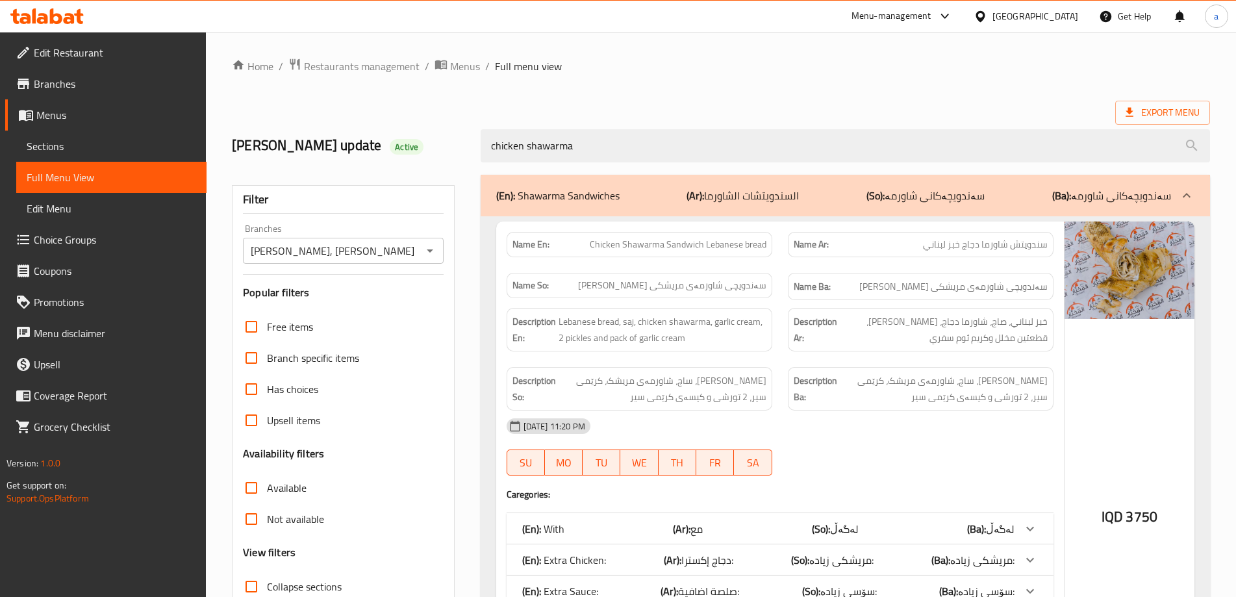
drag, startPoint x: 614, startPoint y: 145, endPoint x: 9, endPoint y: 198, distance: 607.2
paste input "Kilo Chicken S"
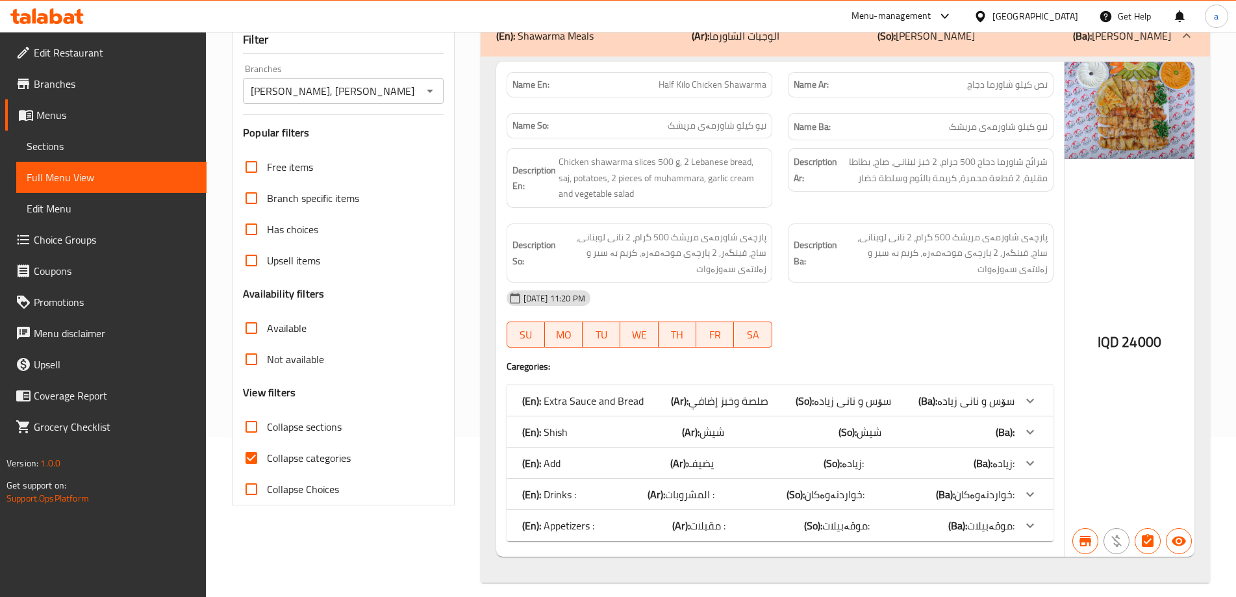
scroll to position [172, 0]
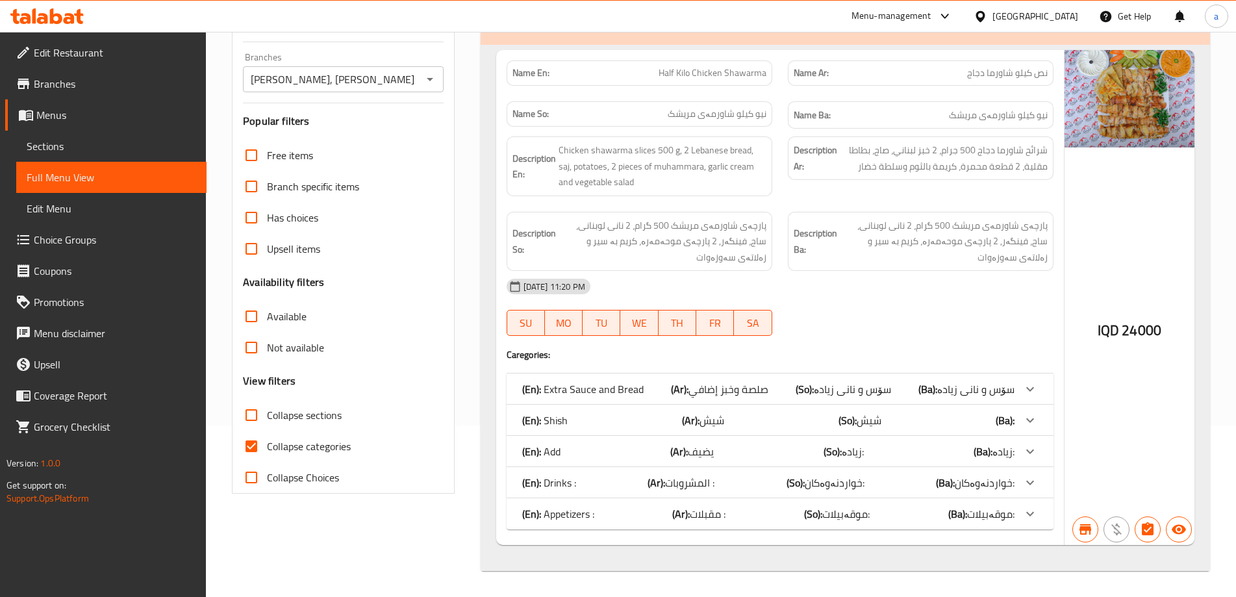
type input "Kilo Chicken Shawarma"
click at [50, 9] on icon at bounding box center [46, 16] width 73 height 16
